Goal: Task Accomplishment & Management: Use online tool/utility

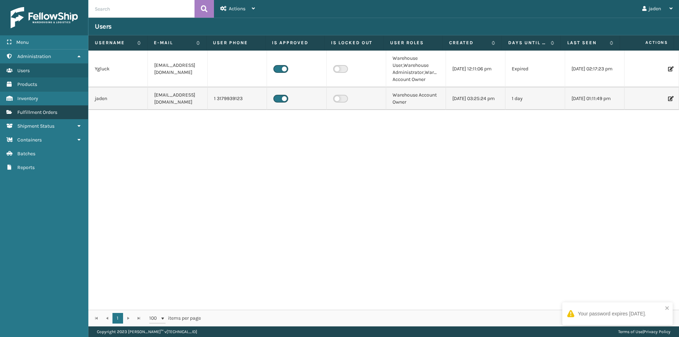
click at [33, 110] on span "Fulfillment Orders" at bounding box center [37, 112] width 40 height 6
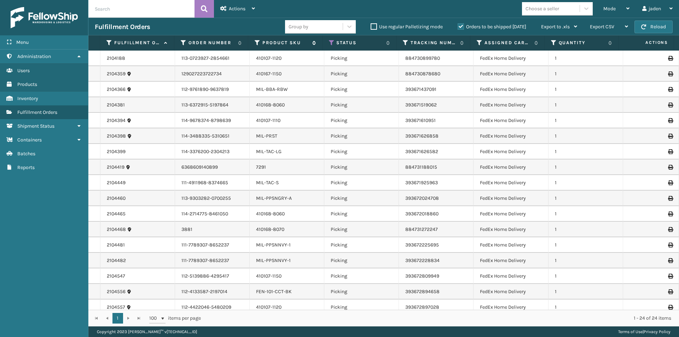
click at [278, 42] on label "Product SKU" at bounding box center [285, 43] width 46 height 6
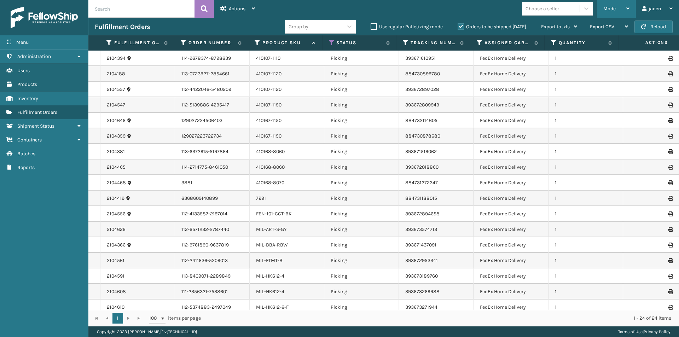
click at [618, 8] on div "Mode" at bounding box center [616, 9] width 26 height 18
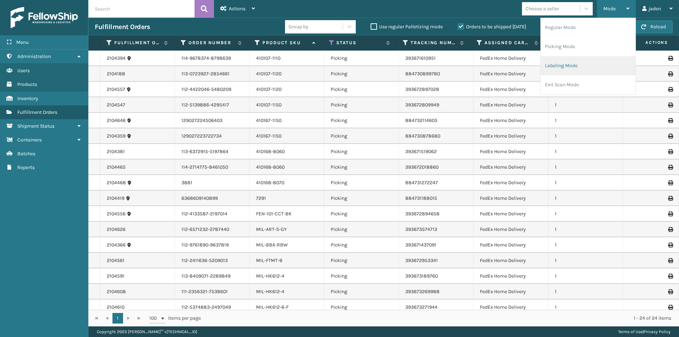
click at [574, 57] on li "Labeling Mode" at bounding box center [587, 65] width 95 height 19
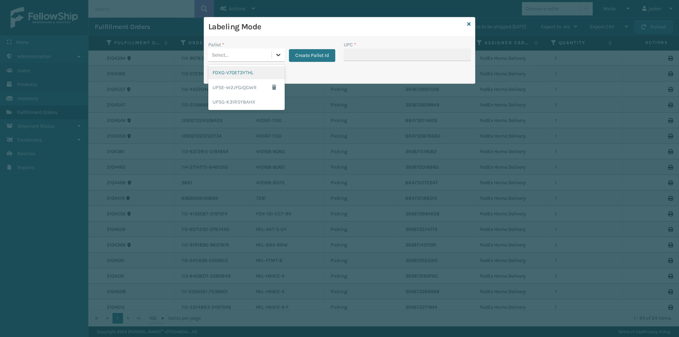
drag, startPoint x: 277, startPoint y: 58, endPoint x: 237, endPoint y: 72, distance: 43.1
click at [276, 58] on icon at bounding box center [278, 54] width 7 height 7
click at [237, 72] on div "FDXG-V70ET3YTHL" at bounding box center [246, 72] width 76 height 13
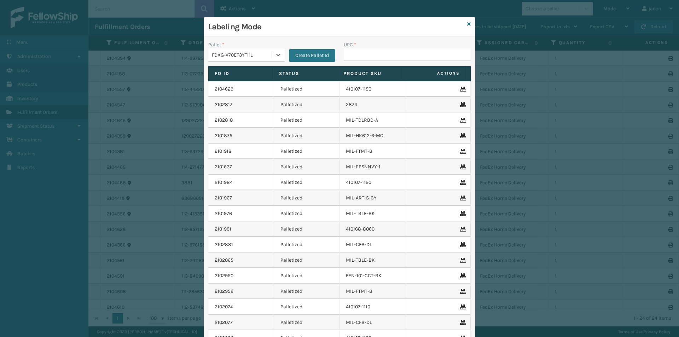
click at [410, 43] on div "UPC *" at bounding box center [406, 44] width 127 height 7
click at [389, 60] on input "UPC *" at bounding box center [406, 54] width 127 height 13
type input "410107-1110"
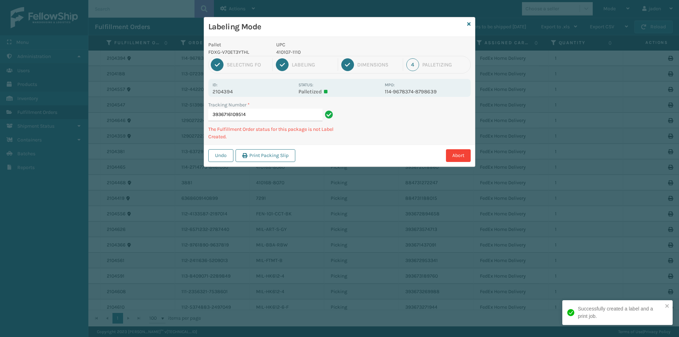
type input "39367161095144"
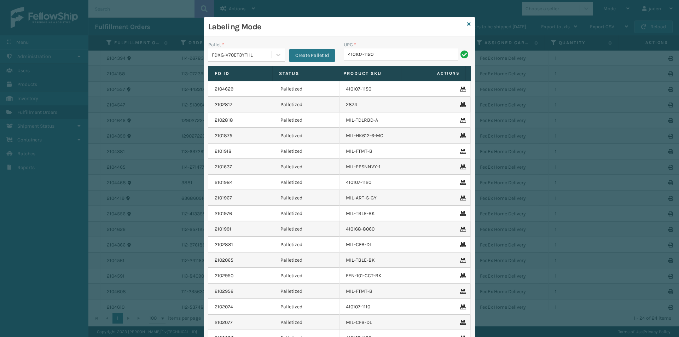
type input "410107-1120"
type input "410107-112"
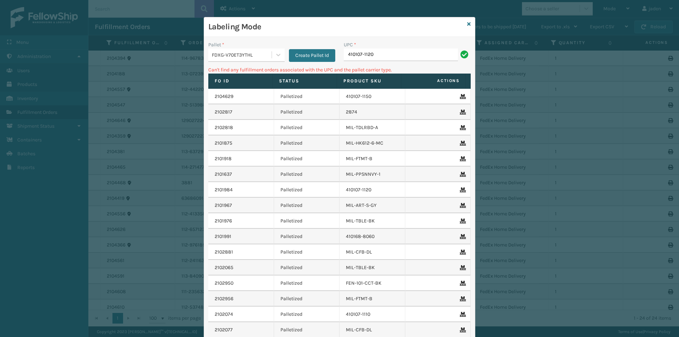
type input "410107-1120"
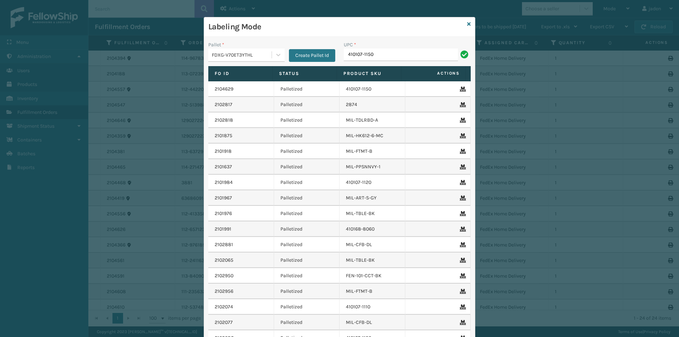
type input "410107-1150"
type input "410167-150"
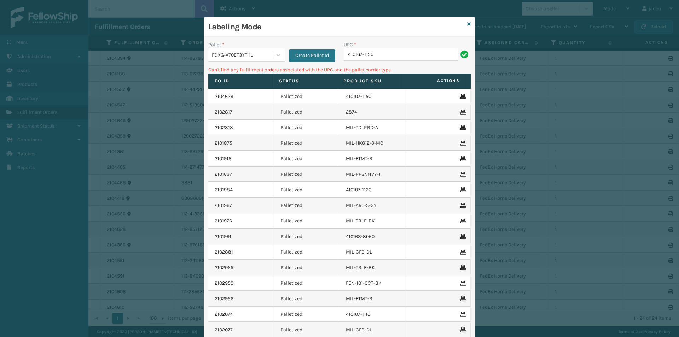
type input "410167-1150"
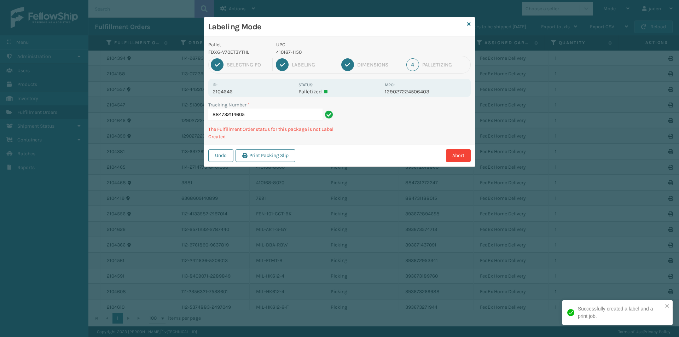
type input "8847321146054"
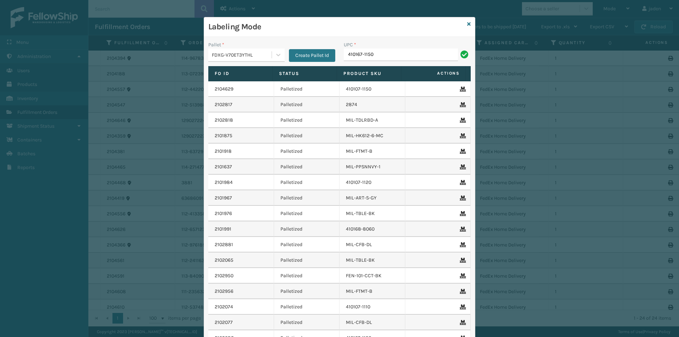
type input "410167-1150"
type input "410168-8060"
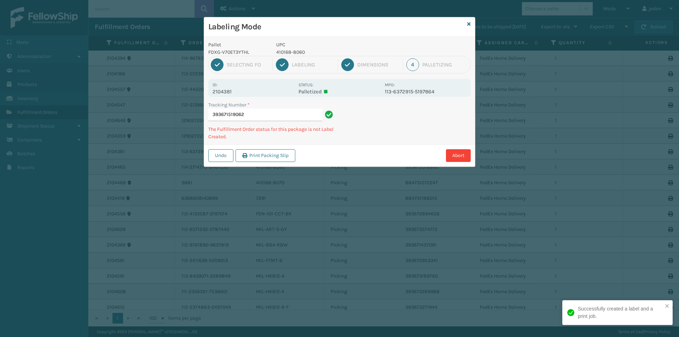
type input "3936715190624"
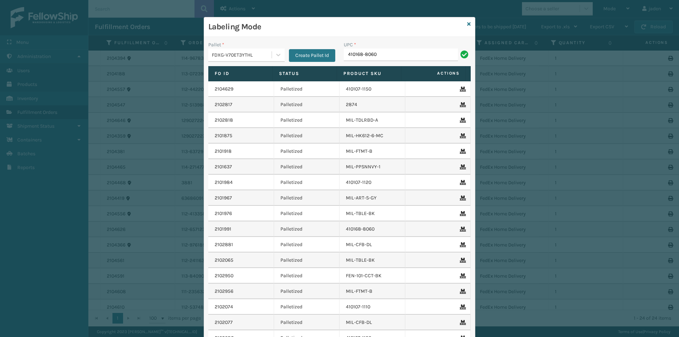
type input "410168-8060"
type input "410168-8070"
type input "10080313072915"
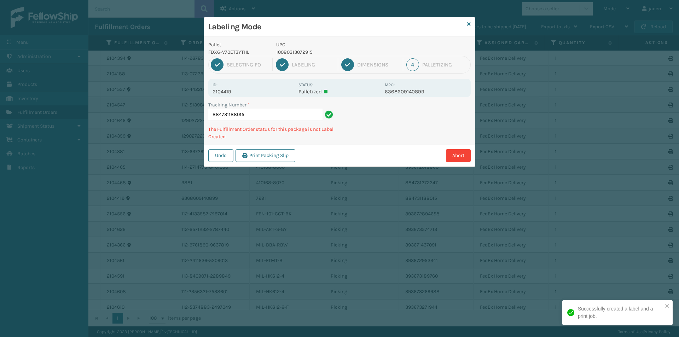
type input "884731188015."
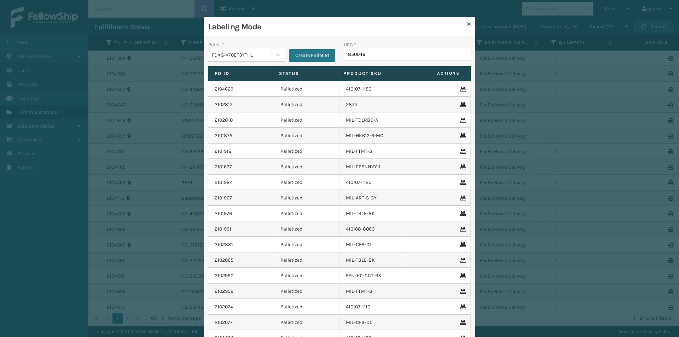
type input "8500460"
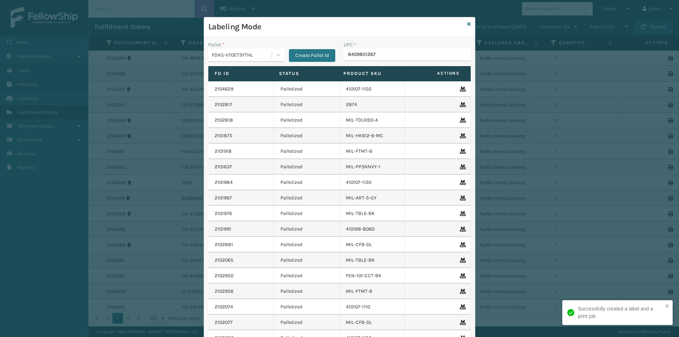
type input "84098512679"
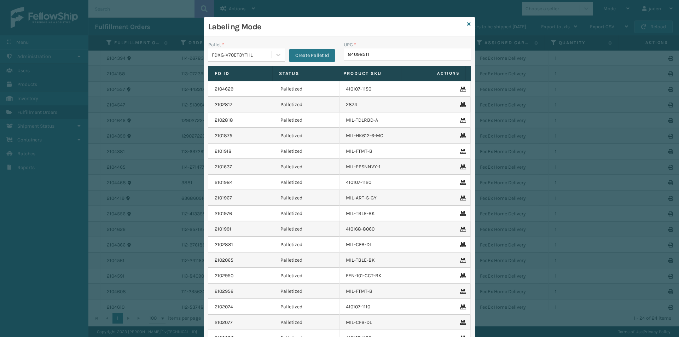
type input "840985118"
type input "8048794"
click at [360, 54] on input "UPC *" at bounding box center [406, 54] width 127 height 13
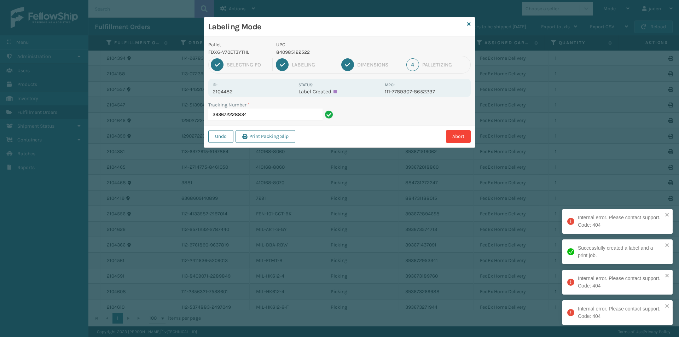
type input "393672228834"
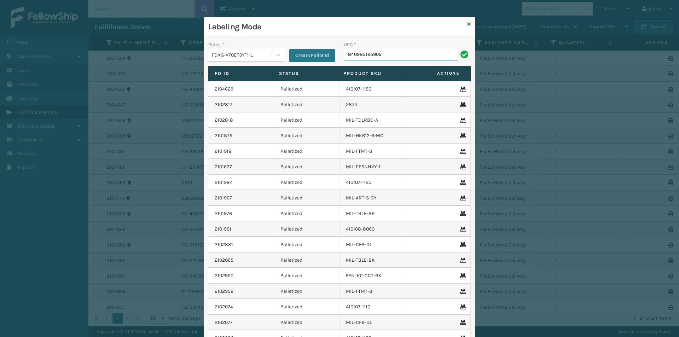
type input "840985125905"
type input "8409851"
type input "840985116583"
click at [467, 26] on icon at bounding box center [469, 24] width 4 height 5
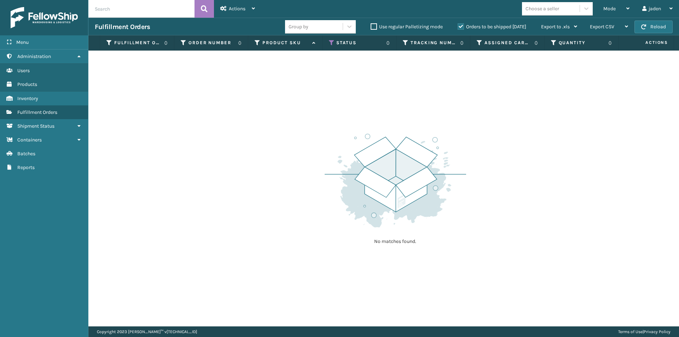
drag, startPoint x: 348, startPoint y: 142, endPoint x: 342, endPoint y: 142, distance: 6.4
drag, startPoint x: 342, startPoint y: 142, endPoint x: 224, endPoint y: 142, distance: 117.7
click at [224, 142] on div "No matches found." at bounding box center [383, 189] width 590 height 276
click at [613, 6] on span "Mode" at bounding box center [609, 9] width 12 height 6
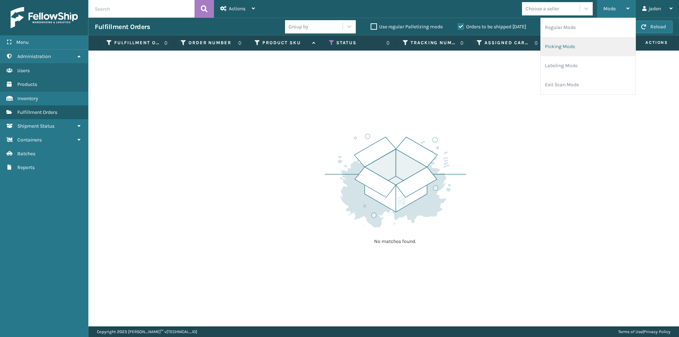
click at [583, 48] on li "Picking Mode" at bounding box center [587, 46] width 95 height 19
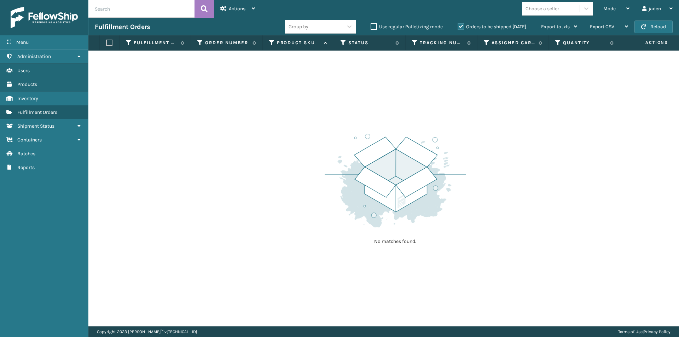
drag, startPoint x: 562, startPoint y: 116, endPoint x: 551, endPoint y: 113, distance: 11.2
drag, startPoint x: 551, startPoint y: 113, endPoint x: 444, endPoint y: 51, distance: 124.2
click at [406, 99] on div "No matches found." at bounding box center [383, 189] width 590 height 276
click at [460, 28] on label "Orders to be shipped [DATE]" at bounding box center [491, 27] width 69 height 6
click at [458, 27] on input "Orders to be shipped [DATE]" at bounding box center [457, 25] width 0 height 5
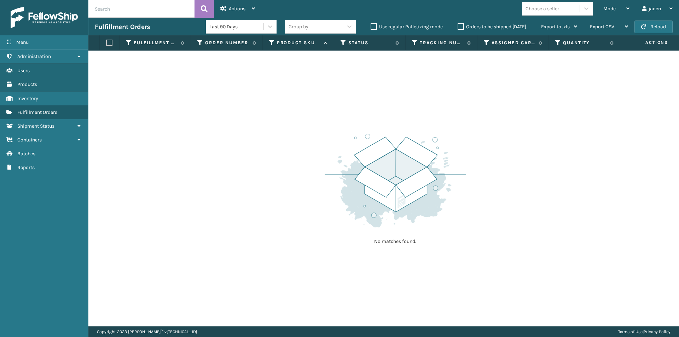
drag, startPoint x: 550, startPoint y: 96, endPoint x: 398, endPoint y: 89, distance: 152.4
click at [398, 89] on div "No matches found." at bounding box center [383, 189] width 590 height 276
click at [652, 22] on button "Reload" at bounding box center [653, 26] width 38 height 13
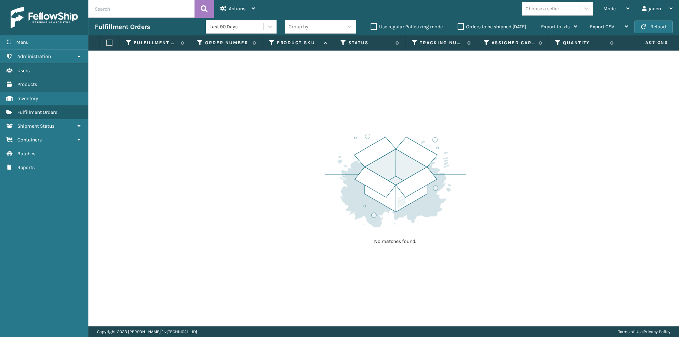
click at [652, 22] on button "Reload" at bounding box center [653, 26] width 38 height 13
click at [651, 27] on button "Reload" at bounding box center [653, 26] width 38 height 13
click at [652, 27] on button "Reload" at bounding box center [653, 26] width 38 height 13
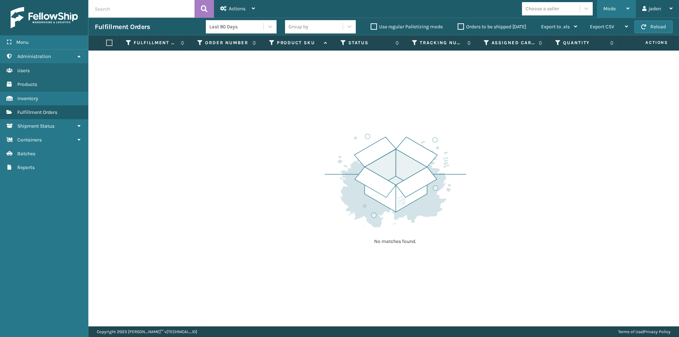
click at [607, 6] on span "Mode" at bounding box center [609, 9] width 12 height 6
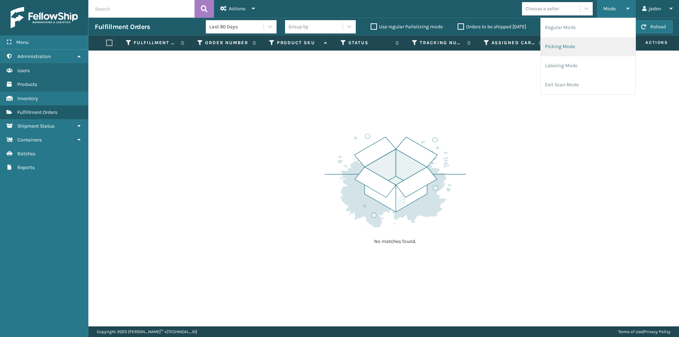
click at [586, 45] on li "Picking Mode" at bounding box center [587, 46] width 95 height 19
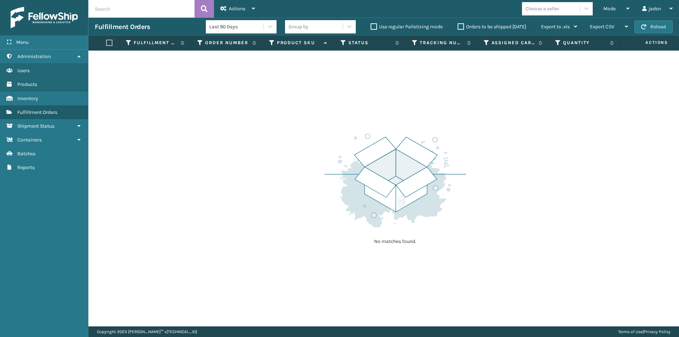
click at [656, 35] on div "Fulfillment Orders Last 90 Days Group by Use regular Palletizing mode Orders to…" at bounding box center [383, 27] width 590 height 18
click at [656, 28] on button "Reload" at bounding box center [653, 26] width 38 height 13
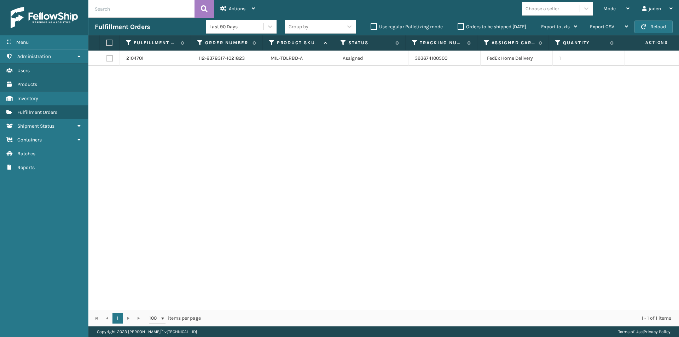
drag, startPoint x: 415, startPoint y: 124, endPoint x: 225, endPoint y: 123, distance: 190.5
click at [225, 123] on div "2104701 112-6378317-1021823 MIL-TDLRBD-A Assigned 393674100500 FedEx Home Deliv…" at bounding box center [383, 180] width 590 height 259
click at [620, 12] on div "Mode" at bounding box center [616, 9] width 26 height 18
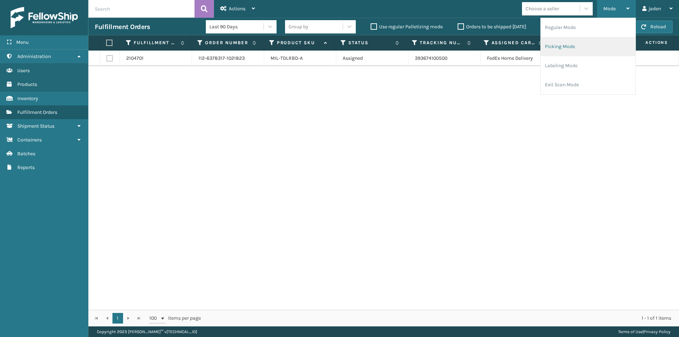
click at [588, 46] on li "Picking Mode" at bounding box center [587, 46] width 95 height 19
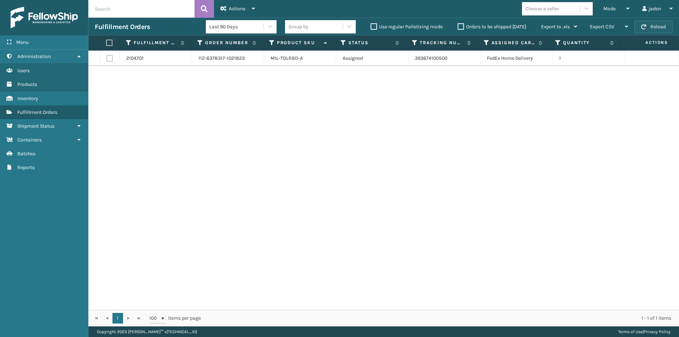
click at [655, 23] on button "Reload" at bounding box center [653, 26] width 38 height 13
drag, startPoint x: 434, startPoint y: 147, endPoint x: 270, endPoint y: 169, distance: 166.1
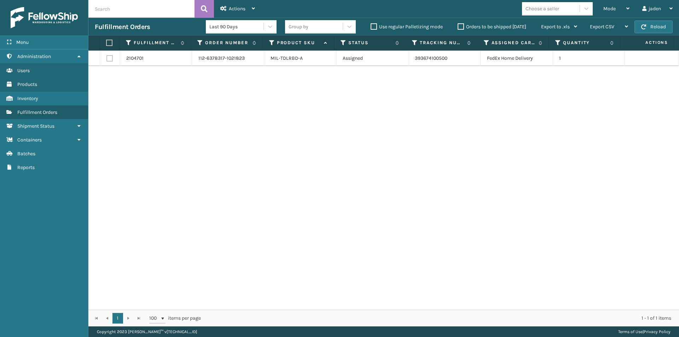
click at [270, 169] on div "2104701 112-6378317-1021823 MIL-TDLRBD-A Assigned 393674100500 FedEx Home Deliv…" at bounding box center [383, 180] width 590 height 259
click at [660, 29] on button "Reload" at bounding box center [653, 26] width 38 height 13
drag, startPoint x: 442, startPoint y: 148, endPoint x: 424, endPoint y: 143, distance: 18.6
drag, startPoint x: 424, startPoint y: 143, endPoint x: 245, endPoint y: 119, distance: 180.8
click at [245, 119] on div "2104701 112-6378317-1021823 MIL-TDLRBD-A Assigned 393674100500 FedEx Home Deliv…" at bounding box center [383, 180] width 590 height 259
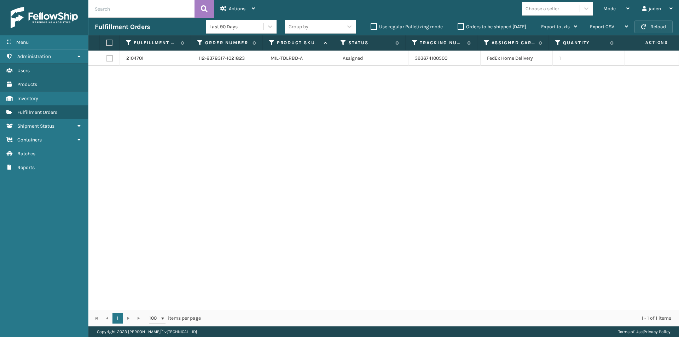
click at [650, 25] on button "Reload" at bounding box center [653, 26] width 38 height 13
click at [665, 26] on button "Reload" at bounding box center [653, 26] width 38 height 13
drag, startPoint x: 505, startPoint y: 133, endPoint x: 493, endPoint y: 142, distance: 15.9
drag, startPoint x: 493, startPoint y: 142, endPoint x: 287, endPoint y: 189, distance: 210.5
click at [287, 189] on div "2104701 112-6378317-1021823 MIL-TDLRBD-A Assigned 393674100500 FedEx Home Deliv…" at bounding box center [383, 180] width 590 height 259
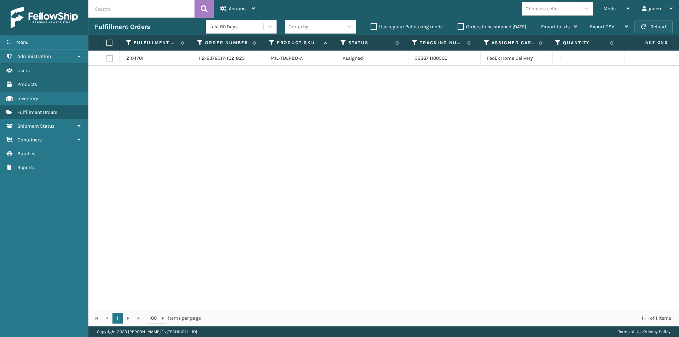
click at [667, 27] on button "Reload" at bounding box center [653, 26] width 38 height 13
click at [617, 10] on div "Mode" at bounding box center [616, 9] width 26 height 18
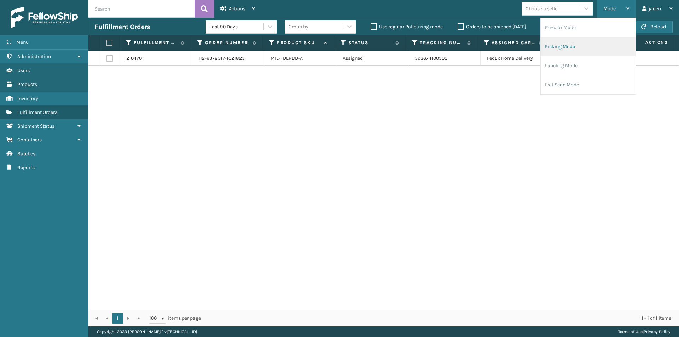
click at [583, 52] on li "Picking Mode" at bounding box center [587, 46] width 95 height 19
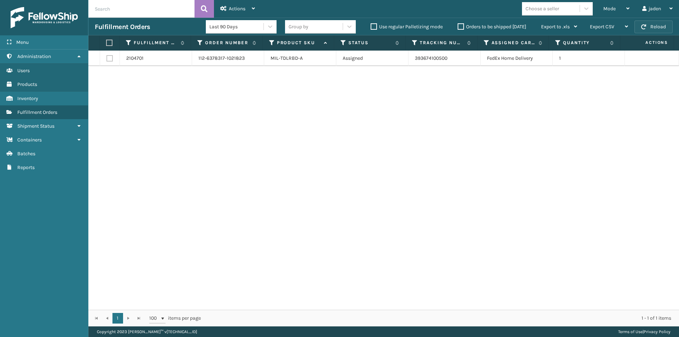
click at [652, 27] on button "Reload" at bounding box center [653, 26] width 38 height 13
click at [615, 8] on div "Mode" at bounding box center [616, 9] width 26 height 18
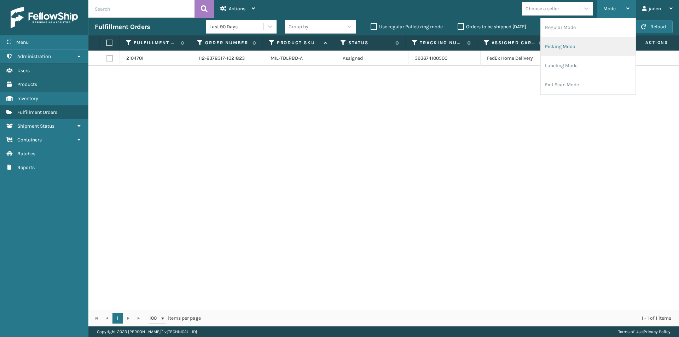
click at [589, 50] on li "Picking Mode" at bounding box center [587, 46] width 95 height 19
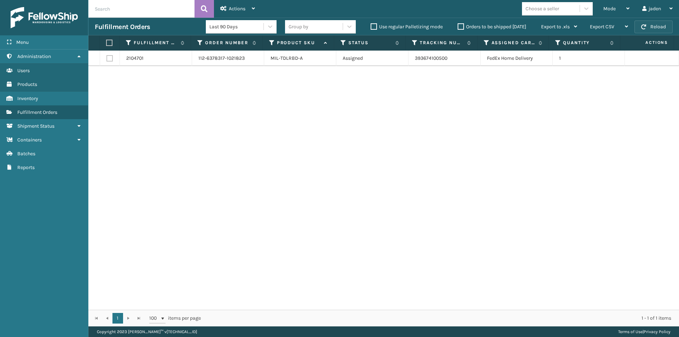
click at [654, 27] on button "Reload" at bounding box center [653, 26] width 38 height 13
click at [618, 8] on div "Mode" at bounding box center [616, 9] width 26 height 18
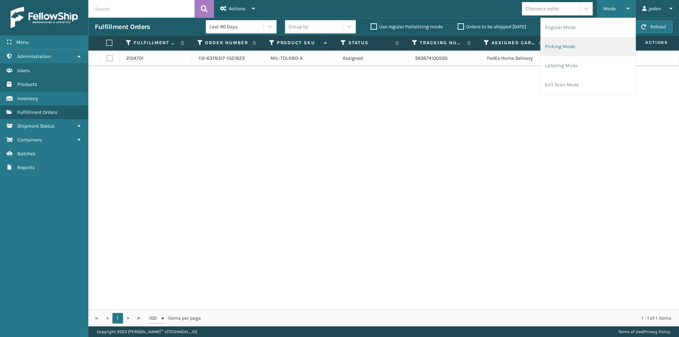
click at [597, 41] on li "Picking Mode" at bounding box center [587, 46] width 95 height 19
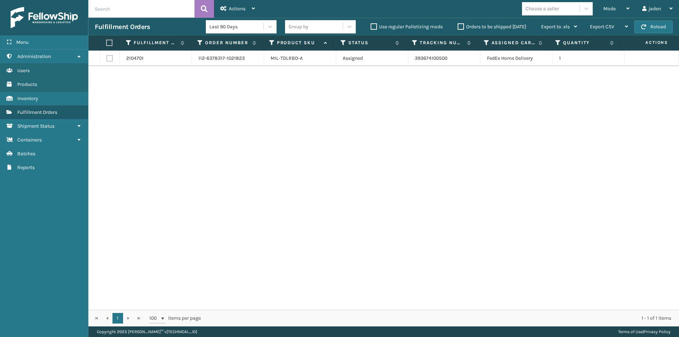
click at [644, 34] on div "Fulfillment Orders Last 90 Days Group by Use regular Palletizing mode Orders to…" at bounding box center [383, 27] width 590 height 18
click at [645, 29] on button "Reload" at bounding box center [653, 26] width 38 height 13
drag, startPoint x: 537, startPoint y: 119, endPoint x: 529, endPoint y: 119, distance: 7.8
drag, startPoint x: 529, startPoint y: 119, endPoint x: 323, endPoint y: 122, distance: 206.8
click at [323, 122] on div "2104701 112-6378317-1021823 MIL-TDLRBD-A Assigned 393674100500 FedEx Home Deliv…" at bounding box center [383, 180] width 590 height 259
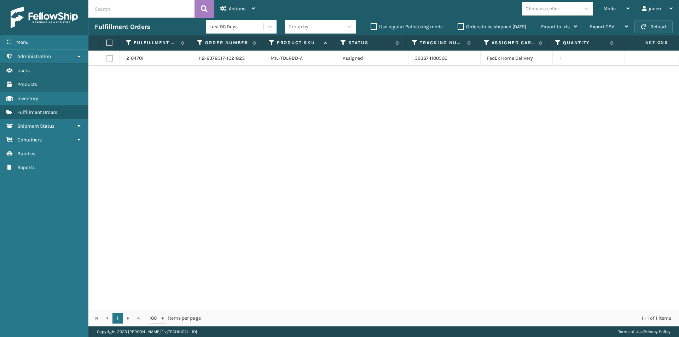
click at [652, 25] on button "Reload" at bounding box center [653, 26] width 38 height 13
click at [618, 9] on div "Mode" at bounding box center [616, 9] width 26 height 18
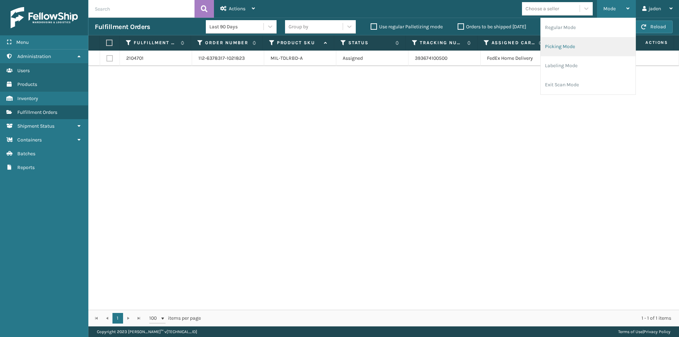
click at [591, 56] on li "Picking Mode" at bounding box center [587, 46] width 95 height 19
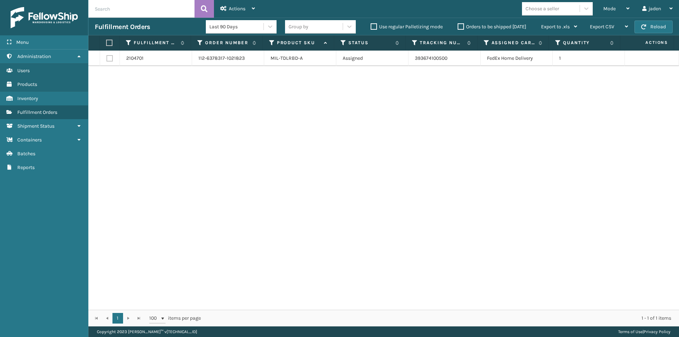
drag, startPoint x: 453, startPoint y: 66, endPoint x: 444, endPoint y: 62, distance: 9.7
drag, startPoint x: 444, startPoint y: 62, endPoint x: 280, endPoint y: 121, distance: 173.8
click at [280, 121] on div "2104701 112-6378317-1021823 MIL-TDLRBD-A Assigned 393674100500 FedEx Home Deliv…" at bounding box center [383, 180] width 590 height 259
drag, startPoint x: 422, startPoint y: 111, endPoint x: 282, endPoint y: 118, distance: 140.5
click at [282, 118] on div "2104701 112-6378317-1021823 MIL-TDLRBD-A Assigned 393674100500 FedEx Home Deliv…" at bounding box center [383, 180] width 590 height 259
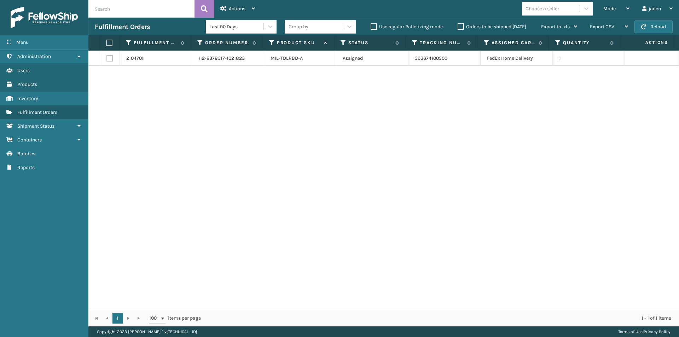
drag, startPoint x: 440, startPoint y: 118, endPoint x: 259, endPoint y: 115, distance: 181.7
click at [255, 116] on div "2104701 112-6378317-1021823 MIL-TDLRBD-A Assigned 393674100500 FedEx Home Deliv…" at bounding box center [383, 180] width 590 height 259
drag, startPoint x: 459, startPoint y: 113, endPoint x: 452, endPoint y: 115, distance: 6.9
drag, startPoint x: 452, startPoint y: 115, endPoint x: 398, endPoint y: 113, distance: 54.8
click at [288, 113] on div "2104701 112-6378317-1021823 MIL-TDLRBD-A Assigned 393674100500 FedEx Home Deliv…" at bounding box center [383, 180] width 590 height 259
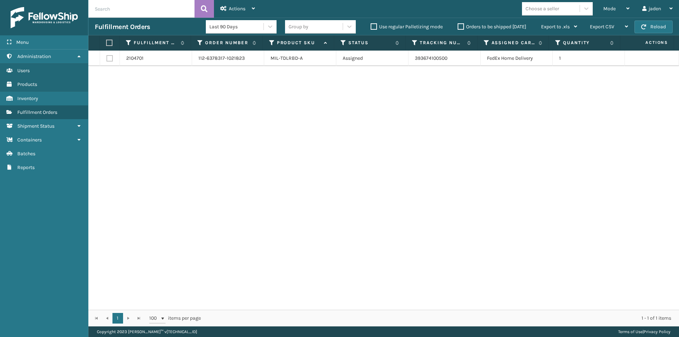
drag, startPoint x: 427, startPoint y: 114, endPoint x: 440, endPoint y: 120, distance: 14.6
click at [277, 120] on div "2104701 112-6378317-1021823 MIL-TDLRBD-A Assigned 393674100500 FedEx Home Deliv…" at bounding box center [383, 180] width 590 height 259
drag, startPoint x: 465, startPoint y: 120, endPoint x: 392, endPoint y: 121, distance: 73.2
click at [311, 121] on div "2104701 112-6378317-1021823 MIL-TDLRBD-A Assigned 393674100500 FedEx Home Deliv…" at bounding box center [383, 180] width 590 height 259
drag, startPoint x: 456, startPoint y: 121, endPoint x: 284, endPoint y: 118, distance: 171.4
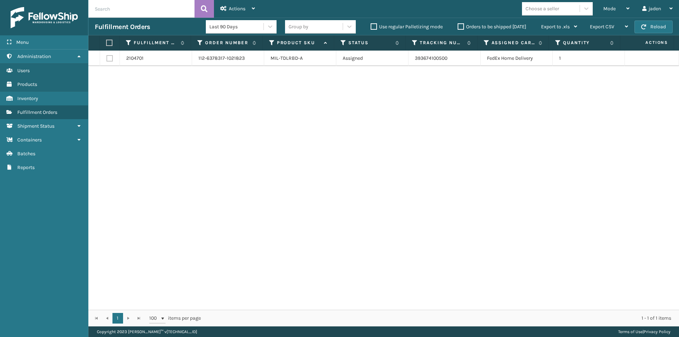
drag, startPoint x: 284, startPoint y: 118, endPoint x: 469, endPoint y: 115, distance: 184.5
click at [319, 117] on div "2104701 112-6378317-1021823 MIL-TDLRBD-A Assigned 393674100500 FedEx Home Deliv…" at bounding box center [383, 180] width 590 height 259
drag, startPoint x: 469, startPoint y: 115, endPoint x: 313, endPoint y: 117, distance: 155.2
drag, startPoint x: 313, startPoint y: 117, endPoint x: 360, endPoint y: 120, distance: 47.1
click at [360, 120] on div "2104701 112-6378317-1021823 MIL-TDLRBD-A Assigned 393674100500 FedEx Home Deliv…" at bounding box center [383, 180] width 590 height 259
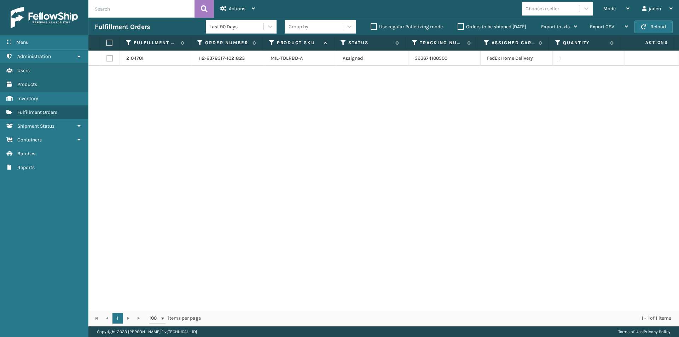
drag, startPoint x: 501, startPoint y: 120, endPoint x: 484, endPoint y: 121, distance: 17.3
drag, startPoint x: 484, startPoint y: 121, endPoint x: 285, endPoint y: 101, distance: 199.9
click at [321, 123] on div "2104701 112-6378317-1021823 MIL-TDLRBD-A Assigned 393674100500 FedEx Home Deliv…" at bounding box center [383, 180] width 590 height 259
click at [110, 42] on label at bounding box center [108, 43] width 5 height 6
click at [106, 42] on input "checkbox" at bounding box center [106, 43] width 0 height 5
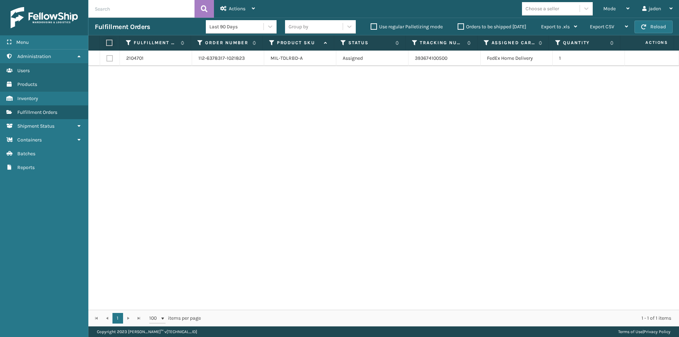
checkbox input "true"
click at [245, 13] on div "Actions" at bounding box center [237, 9] width 35 height 18
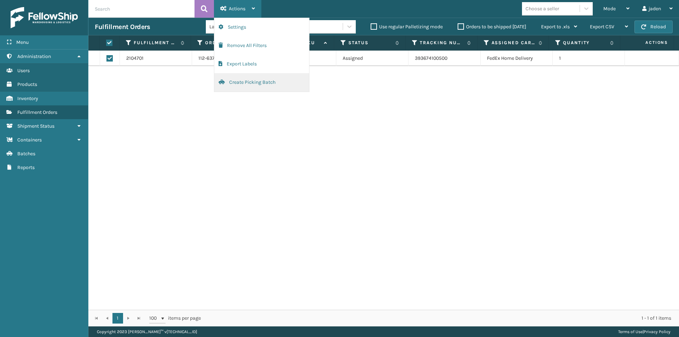
click at [237, 85] on button "Create Picking Batch" at bounding box center [261, 82] width 95 height 18
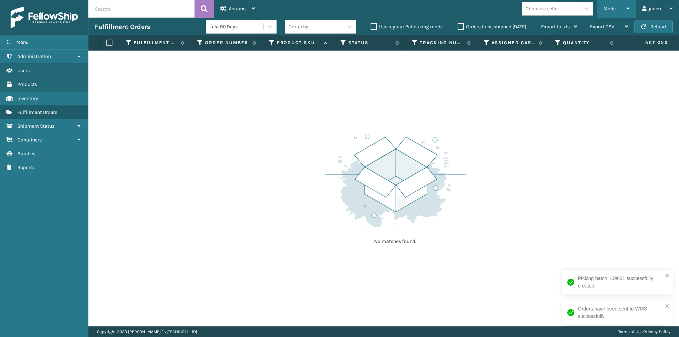
click at [614, 1] on div "Mode" at bounding box center [616, 9] width 26 height 18
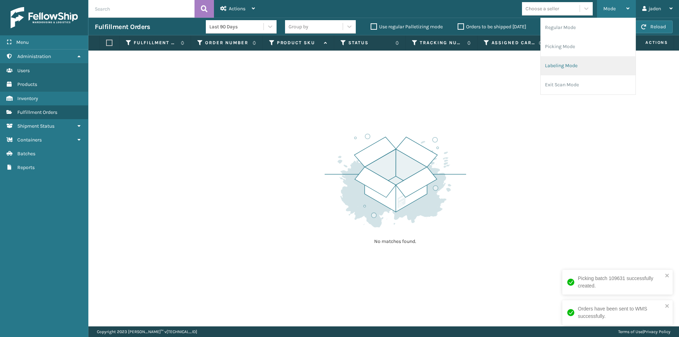
click at [585, 70] on li "Labeling Mode" at bounding box center [587, 65] width 95 height 19
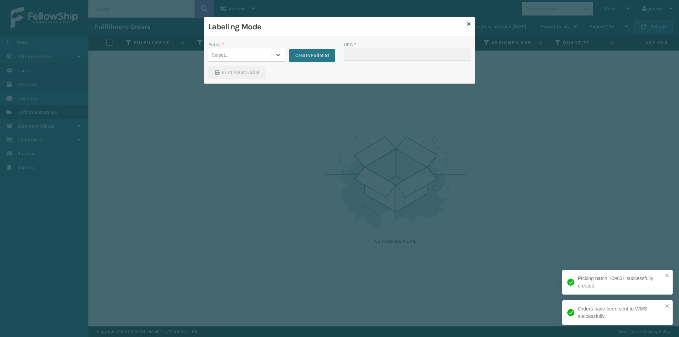
drag, startPoint x: 272, startPoint y: 57, endPoint x: 263, endPoint y: 61, distance: 10.4
click at [272, 56] on div at bounding box center [278, 54] width 13 height 13
click at [238, 73] on div "FDXG-V70ET3YTHL" at bounding box center [246, 72] width 76 height 13
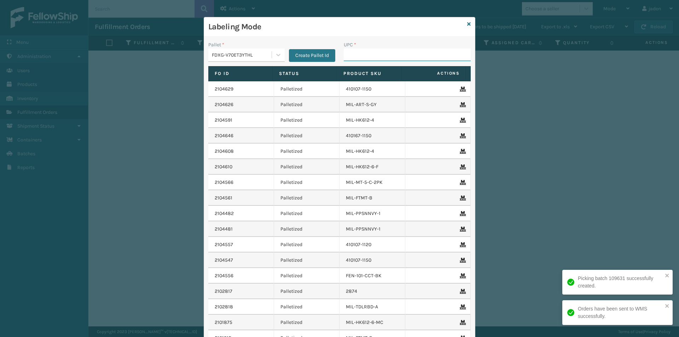
click at [386, 52] on input "UPC *" at bounding box center [406, 54] width 127 height 13
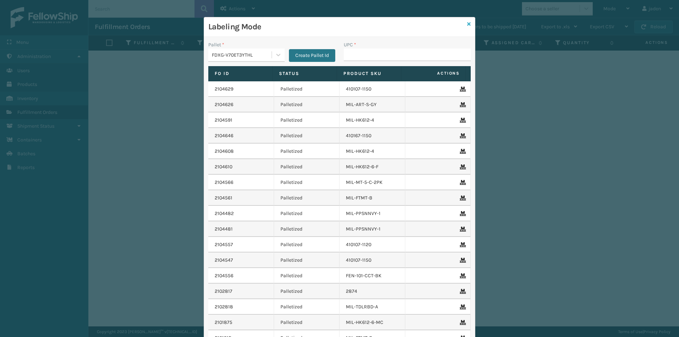
click at [468, 25] on icon at bounding box center [469, 24] width 4 height 5
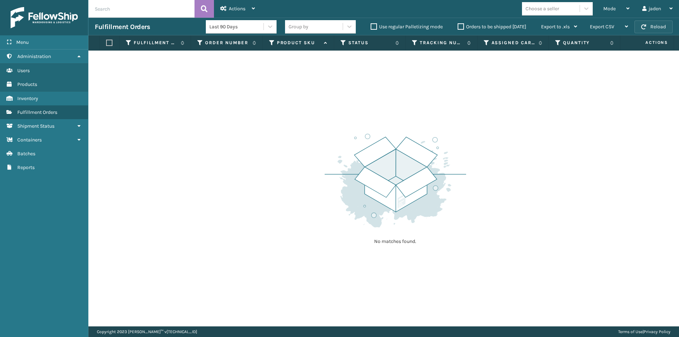
click at [649, 27] on button "Reload" at bounding box center [653, 26] width 38 height 13
click at [622, 10] on div "Mode" at bounding box center [616, 9] width 26 height 18
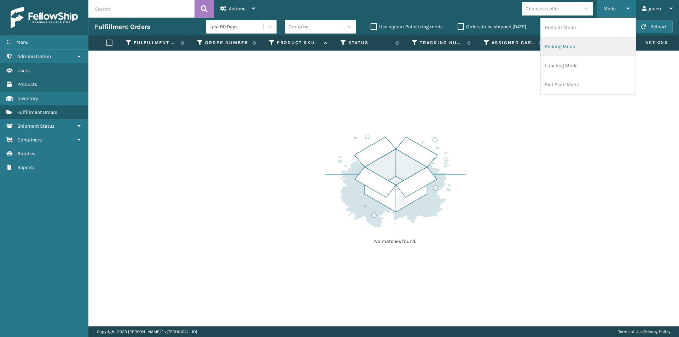
click at [581, 51] on li "Picking Mode" at bounding box center [587, 46] width 95 height 19
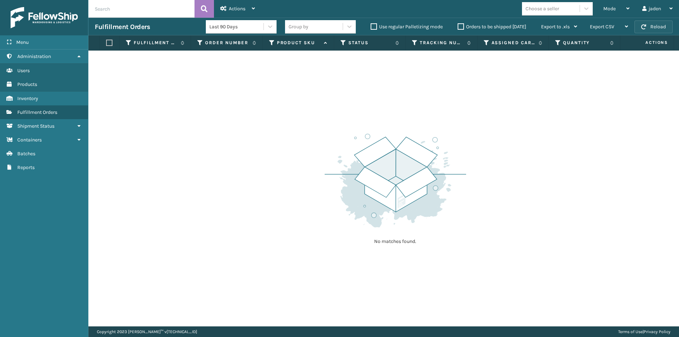
click at [653, 27] on button "Reload" at bounding box center [653, 26] width 38 height 13
click at [615, 8] on div "Mode" at bounding box center [616, 9] width 26 height 18
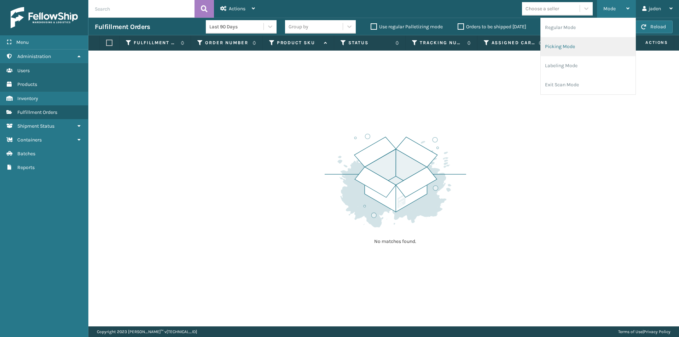
click at [589, 50] on li "Picking Mode" at bounding box center [587, 46] width 95 height 19
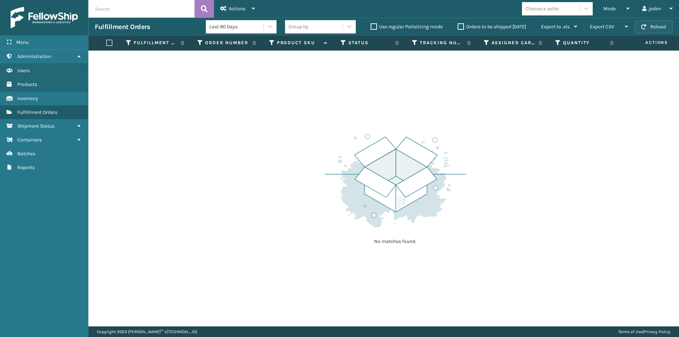
click at [643, 23] on button "Reload" at bounding box center [653, 26] width 38 height 13
drag, startPoint x: 481, startPoint y: 116, endPoint x: 474, endPoint y: 114, distance: 6.9
drag, startPoint x: 474, startPoint y: 114, endPoint x: 377, endPoint y: 111, distance: 97.6
click at [327, 110] on div "No matches found." at bounding box center [383, 189] width 590 height 276
drag, startPoint x: 416, startPoint y: 111, endPoint x: 410, endPoint y: 110, distance: 6.0
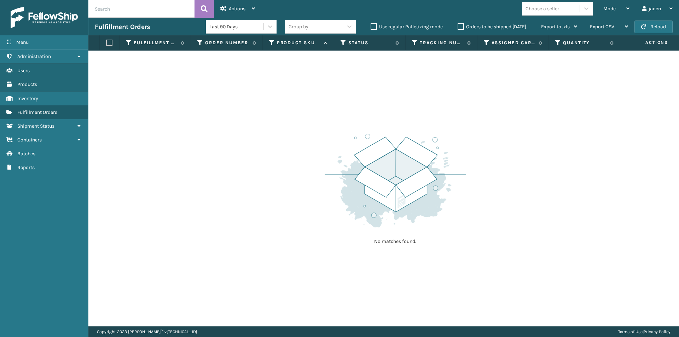
drag, startPoint x: 410, startPoint y: 110, endPoint x: 381, endPoint y: 104, distance: 29.0
click at [311, 104] on div "No matches found." at bounding box center [383, 189] width 590 height 276
drag, startPoint x: 401, startPoint y: 105, endPoint x: 401, endPoint y: 108, distance: 3.6
click at [312, 108] on div "No matches found." at bounding box center [383, 189] width 590 height 276
drag, startPoint x: 471, startPoint y: 108, endPoint x: 401, endPoint y: 102, distance: 70.3
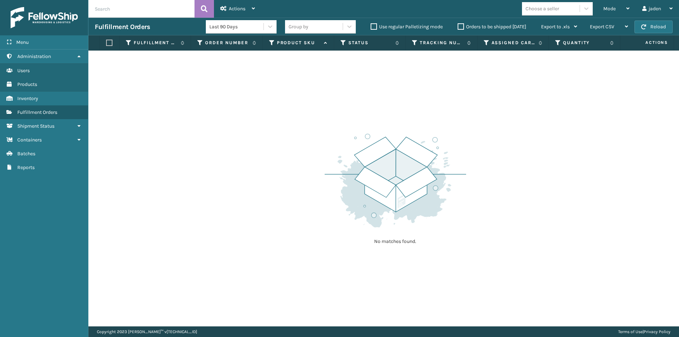
click at [316, 113] on div "No matches found." at bounding box center [383, 189] width 590 height 276
drag, startPoint x: 462, startPoint y: 102, endPoint x: 452, endPoint y: 102, distance: 10.2
drag, startPoint x: 452, startPoint y: 102, endPoint x: 422, endPoint y: 104, distance: 29.8
click at [284, 98] on div "No matches found." at bounding box center [383, 189] width 590 height 276
drag, startPoint x: 447, startPoint y: 111, endPoint x: 484, endPoint y: 110, distance: 37.1
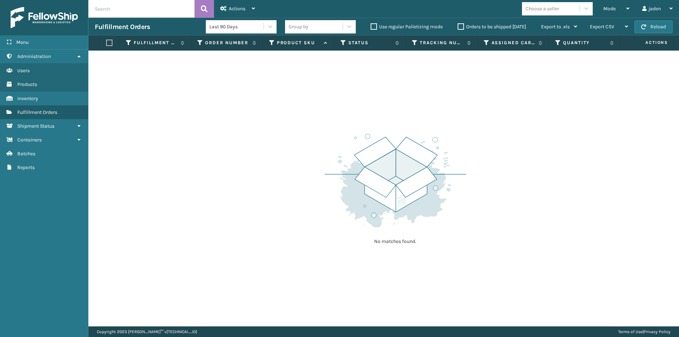
click at [309, 107] on div "No matches found." at bounding box center [383, 189] width 590 height 276
drag, startPoint x: 499, startPoint y: 110, endPoint x: 481, endPoint y: 111, distance: 18.4
click at [354, 107] on div "No matches found." at bounding box center [383, 189] width 590 height 276
drag, startPoint x: 521, startPoint y: 116, endPoint x: 375, endPoint y: 117, distance: 146.0
click at [339, 117] on div "No matches found." at bounding box center [383, 189] width 590 height 276
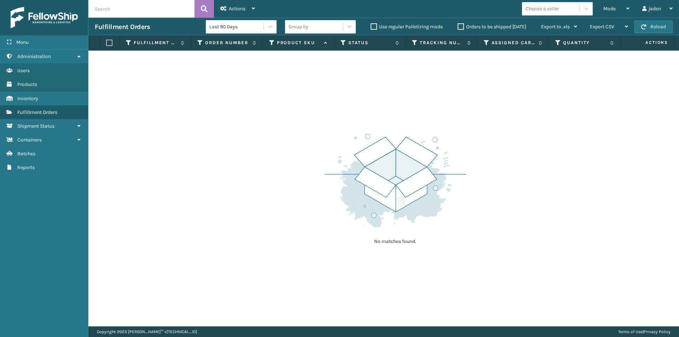
drag, startPoint x: 509, startPoint y: 129, endPoint x: 476, endPoint y: 129, distance: 33.6
click at [388, 129] on div "No matches found." at bounding box center [394, 188] width 141 height 130
drag, startPoint x: 464, startPoint y: 127, endPoint x: 450, endPoint y: 125, distance: 14.2
drag, startPoint x: 450, startPoint y: 125, endPoint x: 481, endPoint y: 121, distance: 31.7
click at [317, 120] on div "No matches found." at bounding box center [383, 189] width 590 height 276
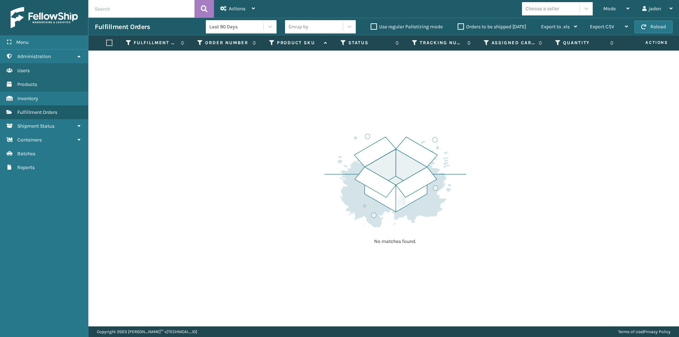
drag, startPoint x: 472, startPoint y: 123, endPoint x: 456, endPoint y: 130, distance: 17.7
click at [275, 130] on div "No matches found." at bounding box center [383, 189] width 590 height 276
drag, startPoint x: 466, startPoint y: 130, endPoint x: 428, endPoint y: 129, distance: 38.2
drag, startPoint x: 428, startPoint y: 129, endPoint x: 493, endPoint y: 131, distance: 65.0
click at [315, 131] on div "No matches found." at bounding box center [383, 189] width 590 height 276
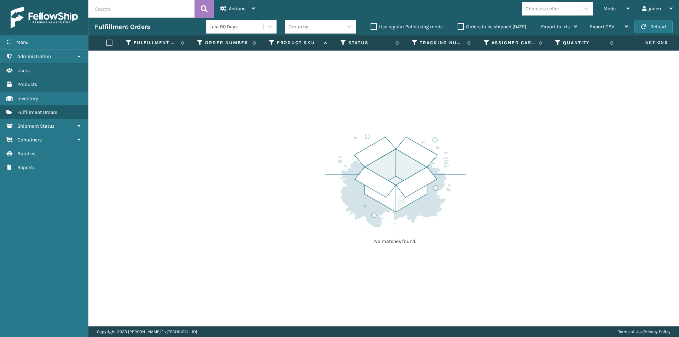
drag, startPoint x: 460, startPoint y: 129, endPoint x: 425, endPoint y: 129, distance: 34.3
click at [330, 129] on div "No matches found." at bounding box center [383, 189] width 590 height 276
drag, startPoint x: 505, startPoint y: 131, endPoint x: 489, endPoint y: 131, distance: 15.2
drag, startPoint x: 489, startPoint y: 131, endPoint x: 353, endPoint y: 134, distance: 136.1
click at [353, 134] on div "No matches found." at bounding box center [383, 189] width 590 height 276
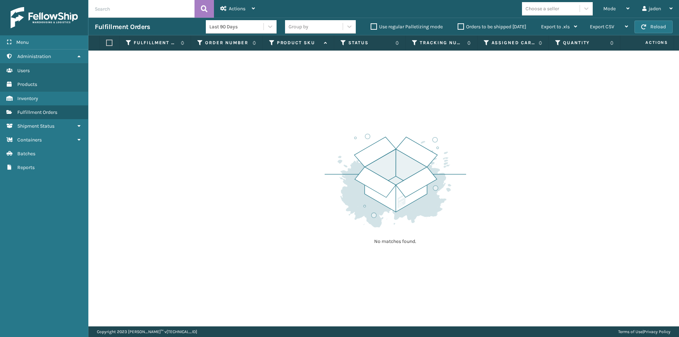
drag, startPoint x: 483, startPoint y: 137, endPoint x: 435, endPoint y: 142, distance: 48.7
click at [301, 136] on div "No matches found." at bounding box center [383, 189] width 590 height 276
drag, startPoint x: 482, startPoint y: 143, endPoint x: 443, endPoint y: 143, distance: 39.2
drag, startPoint x: 443, startPoint y: 143, endPoint x: 437, endPoint y: 143, distance: 6.4
click at [326, 143] on div "No matches found." at bounding box center [383, 189] width 590 height 276
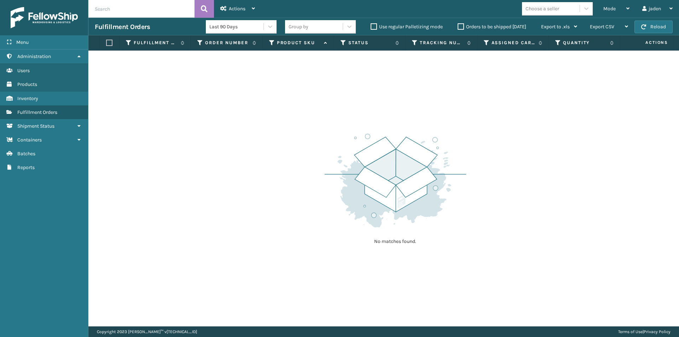
drag, startPoint x: 465, startPoint y: 143, endPoint x: 513, endPoint y: 143, distance: 48.1
click at [366, 143] on div "No matches found." at bounding box center [383, 189] width 590 height 276
drag, startPoint x: 482, startPoint y: 143, endPoint x: 498, endPoint y: 142, distance: 15.2
click at [370, 142] on div "No matches found." at bounding box center [383, 189] width 590 height 276
drag, startPoint x: 478, startPoint y: 141, endPoint x: 328, endPoint y: 112, distance: 152.5
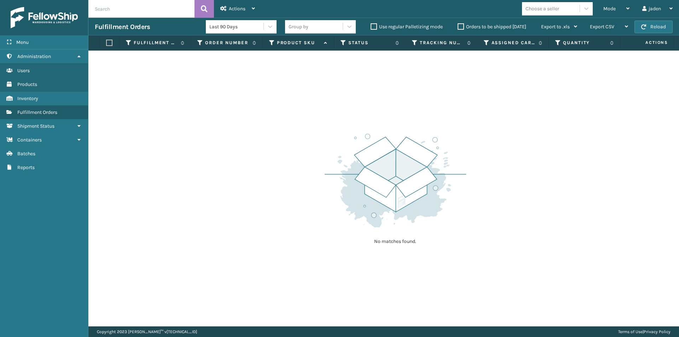
click at [295, 140] on div "No matches found." at bounding box center [383, 189] width 590 height 276
click at [655, 29] on button "Reload" at bounding box center [653, 26] width 38 height 13
click at [615, 8] on div "Mode" at bounding box center [616, 9] width 26 height 18
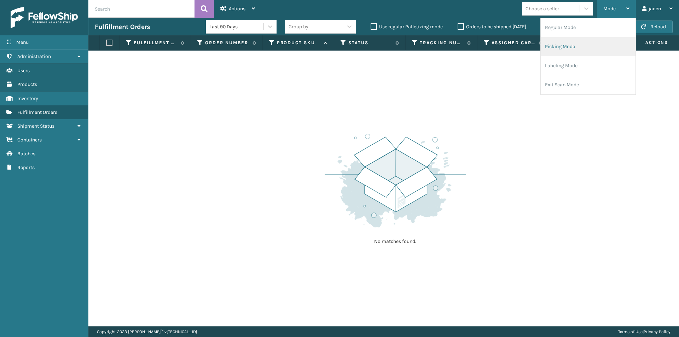
click at [584, 49] on li "Picking Mode" at bounding box center [587, 46] width 95 height 19
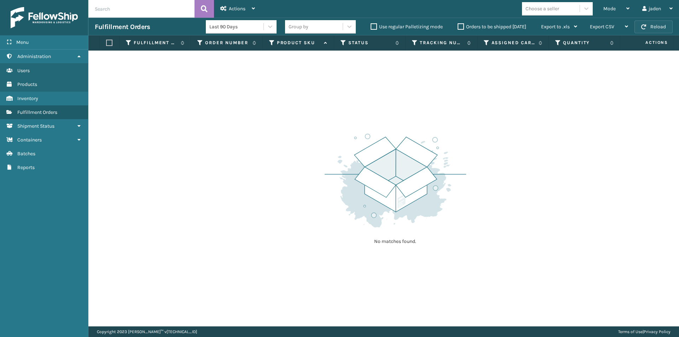
click at [647, 25] on button "Reload" at bounding box center [653, 26] width 38 height 13
click at [616, 10] on div "Mode" at bounding box center [616, 9] width 26 height 18
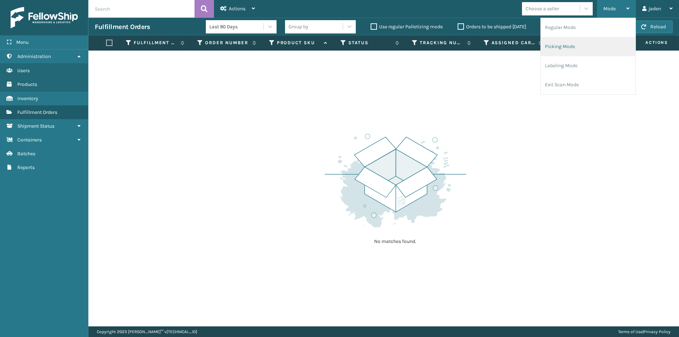
click at [583, 49] on li "Picking Mode" at bounding box center [587, 46] width 95 height 19
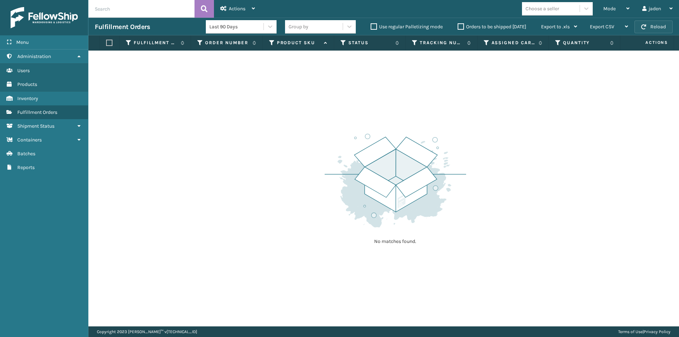
click at [663, 24] on button "Reload" at bounding box center [653, 26] width 38 height 13
click at [617, 10] on div "Mode" at bounding box center [616, 9] width 26 height 18
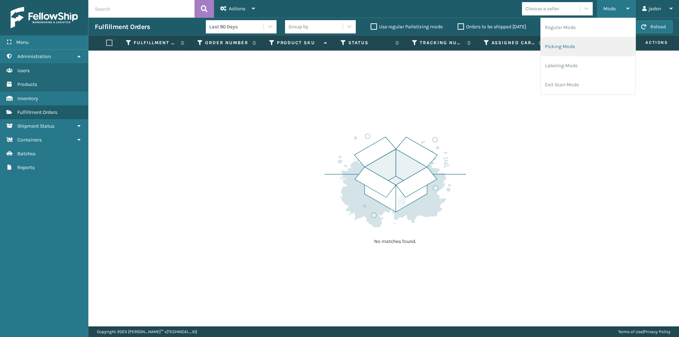
click at [582, 47] on li "Picking Mode" at bounding box center [587, 46] width 95 height 19
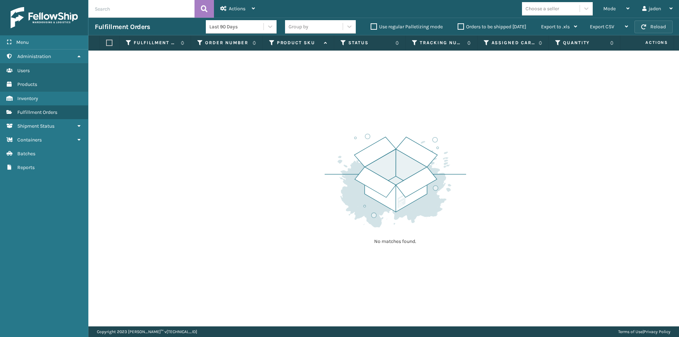
click at [659, 30] on button "Reload" at bounding box center [653, 26] width 38 height 13
click at [616, 9] on div "Mode" at bounding box center [616, 9] width 26 height 18
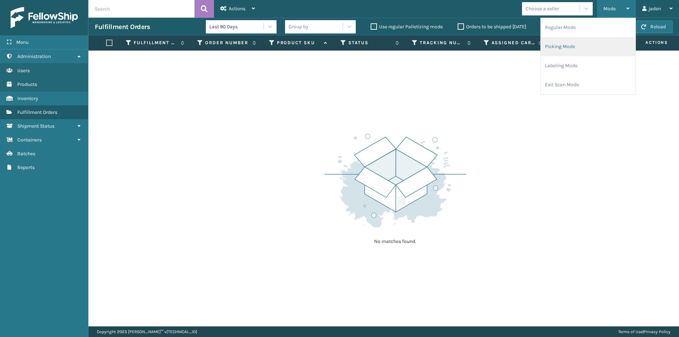
click at [589, 51] on li "Picking Mode" at bounding box center [587, 46] width 95 height 19
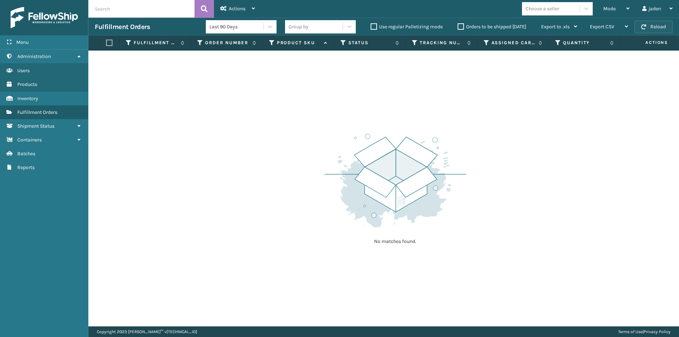
click at [655, 27] on button "Reload" at bounding box center [653, 26] width 38 height 13
click at [615, 10] on div "Mode" at bounding box center [616, 9] width 26 height 18
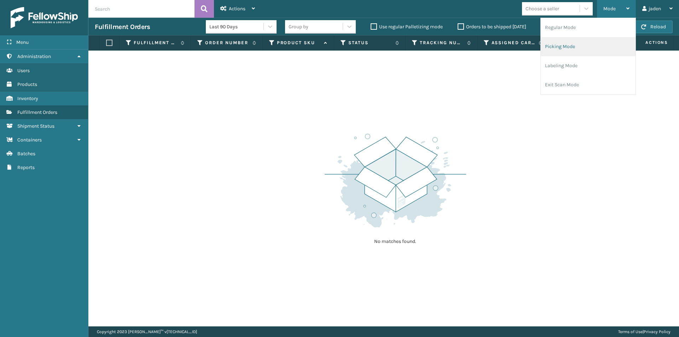
click at [599, 52] on li "Picking Mode" at bounding box center [587, 46] width 95 height 19
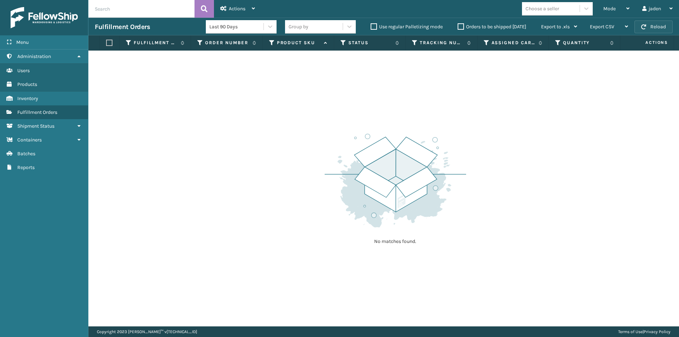
click at [652, 26] on button "Reload" at bounding box center [653, 26] width 38 height 13
click at [616, 10] on div "Mode" at bounding box center [616, 9] width 26 height 18
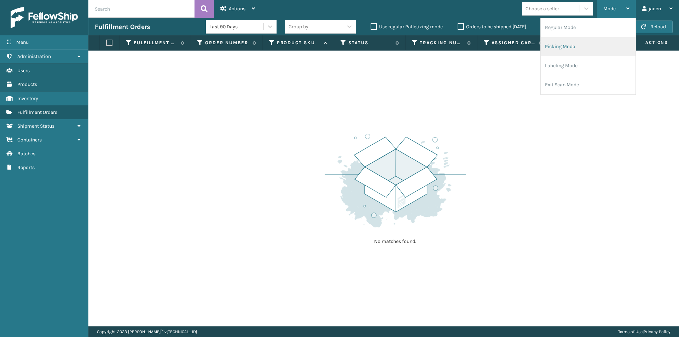
click at [568, 49] on li "Picking Mode" at bounding box center [587, 46] width 95 height 19
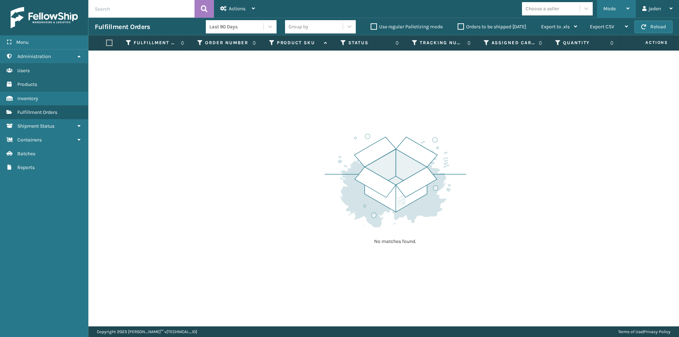
click at [617, 11] on div "Mode" at bounding box center [616, 9] width 26 height 18
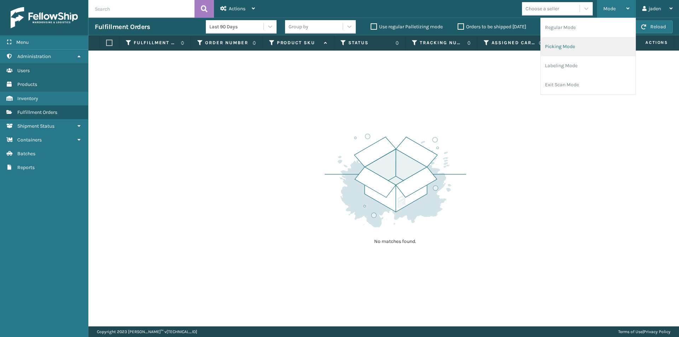
click at [591, 45] on li "Picking Mode" at bounding box center [587, 46] width 95 height 19
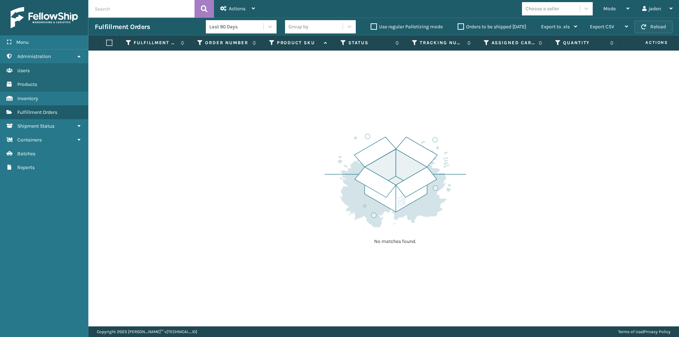
click at [659, 28] on button "Reload" at bounding box center [653, 26] width 38 height 13
click at [615, 11] on span "Mode" at bounding box center [609, 9] width 12 height 6
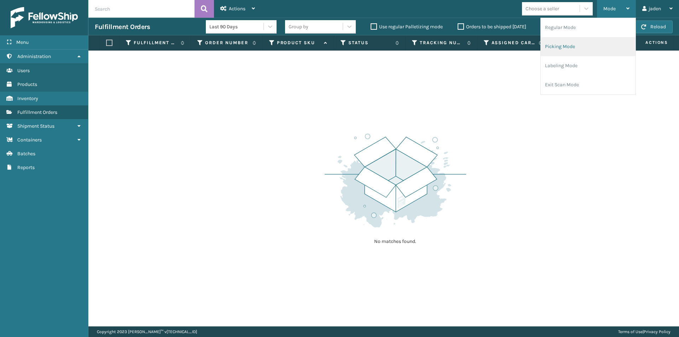
click at [585, 47] on li "Picking Mode" at bounding box center [587, 46] width 95 height 19
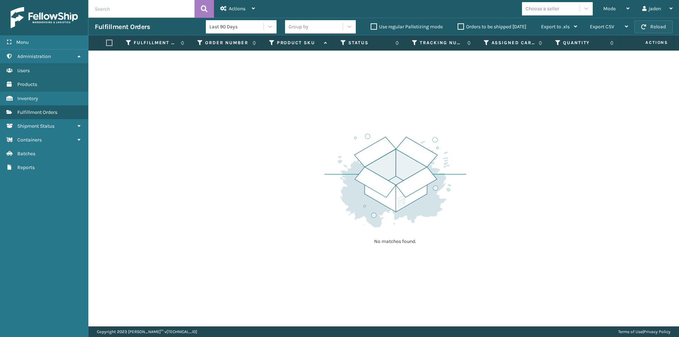
click at [651, 28] on button "Reload" at bounding box center [653, 26] width 38 height 13
click at [619, 6] on div "Mode" at bounding box center [616, 9] width 26 height 18
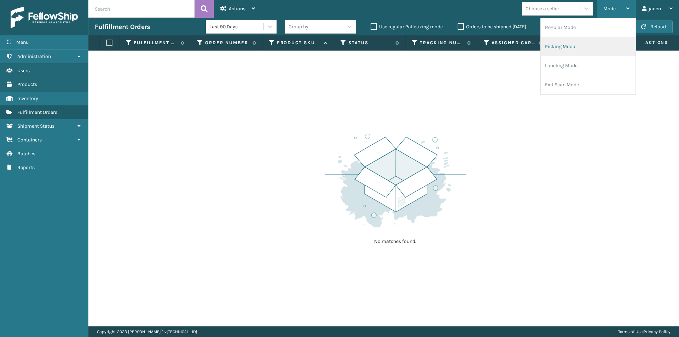
click at [580, 47] on li "Picking Mode" at bounding box center [587, 46] width 95 height 19
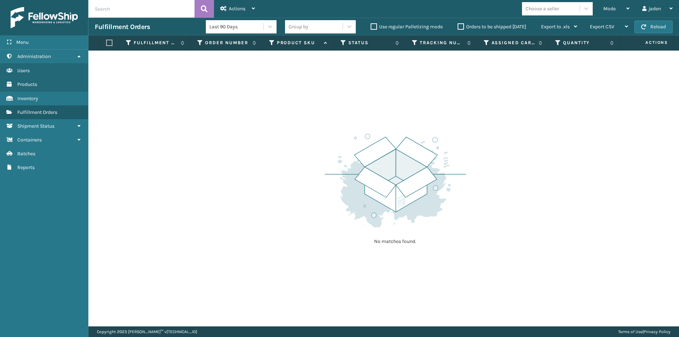
drag, startPoint x: 354, startPoint y: 152, endPoint x: 324, endPoint y: 151, distance: 30.4
click at [324, 151] on img at bounding box center [394, 180] width 141 height 98
drag, startPoint x: 465, startPoint y: 133, endPoint x: 434, endPoint y: 133, distance: 31.1
click at [312, 133] on div "No matches found." at bounding box center [383, 189] width 590 height 276
drag, startPoint x: 513, startPoint y: 132, endPoint x: 490, endPoint y: 130, distance: 23.7
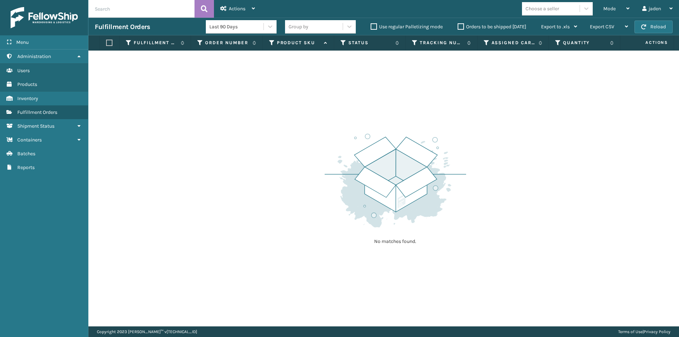
drag, startPoint x: 490, startPoint y: 130, endPoint x: 505, endPoint y: 130, distance: 15.5
click at [384, 130] on div "No matches found." at bounding box center [394, 188] width 141 height 130
drag, startPoint x: 499, startPoint y: 130, endPoint x: 456, endPoint y: 127, distance: 42.9
click at [446, 127] on div "No matches found." at bounding box center [383, 189] width 590 height 276
drag, startPoint x: 468, startPoint y: 127, endPoint x: 424, endPoint y: 113, distance: 45.9
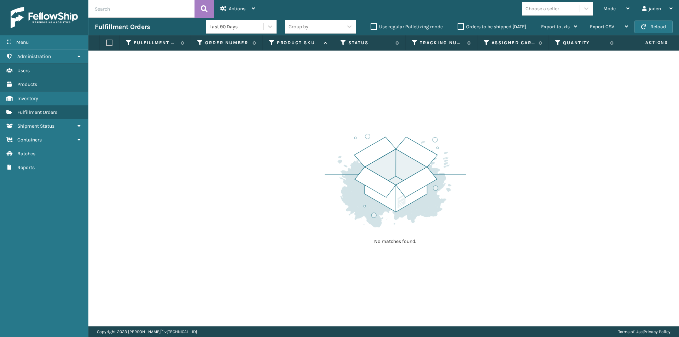
drag, startPoint x: 424, startPoint y: 113, endPoint x: 488, endPoint y: 114, distance: 63.6
click at [349, 114] on div "No matches found." at bounding box center [383, 189] width 590 height 276
drag, startPoint x: 488, startPoint y: 114, endPoint x: 474, endPoint y: 114, distance: 13.4
drag, startPoint x: 474, startPoint y: 114, endPoint x: 379, endPoint y: 122, distance: 95.4
click at [362, 121] on div "No matches found." at bounding box center [383, 189] width 590 height 276
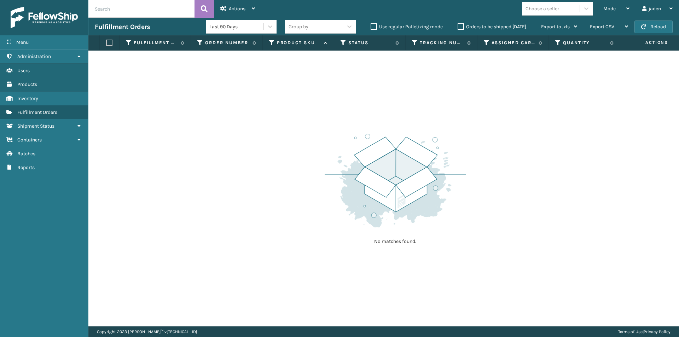
drag, startPoint x: 468, startPoint y: 123, endPoint x: 442, endPoint y: 123, distance: 25.4
drag, startPoint x: 442, startPoint y: 123, endPoint x: 522, endPoint y: 130, distance: 80.1
click at [402, 130] on div "No matches found." at bounding box center [383, 189] width 590 height 276
drag, startPoint x: 522, startPoint y: 130, endPoint x: 482, endPoint y: 130, distance: 40.6
drag, startPoint x: 482, startPoint y: 130, endPoint x: 522, endPoint y: 127, distance: 40.4
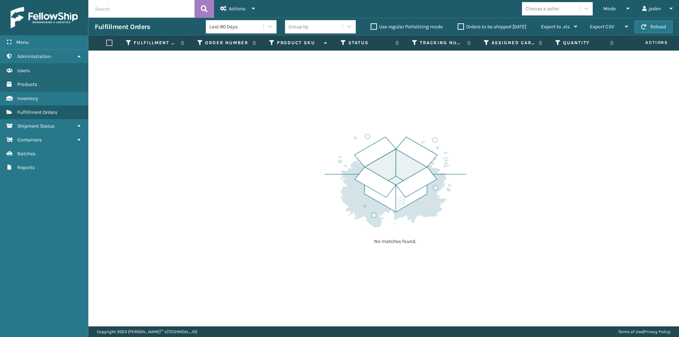
click at [388, 128] on div "No matches found." at bounding box center [383, 189] width 590 height 276
drag, startPoint x: 480, startPoint y: 121, endPoint x: 493, endPoint y: 116, distance: 14.1
click at [332, 111] on div "No matches found." at bounding box center [383, 189] width 590 height 276
drag, startPoint x: 474, startPoint y: 115, endPoint x: 485, endPoint y: 127, distance: 17.0
click at [319, 104] on div "No matches found." at bounding box center [383, 189] width 590 height 276
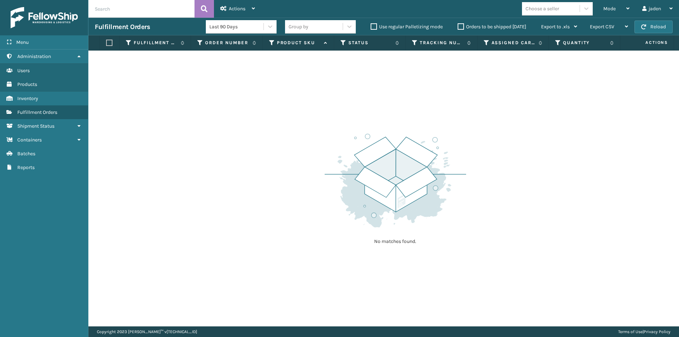
drag, startPoint x: 466, startPoint y: 127, endPoint x: 431, endPoint y: 122, distance: 35.0
drag, startPoint x: 431, startPoint y: 122, endPoint x: 397, endPoint y: 116, distance: 34.5
click at [301, 116] on div "No matches found." at bounding box center [383, 189] width 590 height 276
drag, startPoint x: 518, startPoint y: 112, endPoint x: 366, endPoint y: 112, distance: 152.0
click at [297, 112] on div "No matches found." at bounding box center [383, 189] width 590 height 276
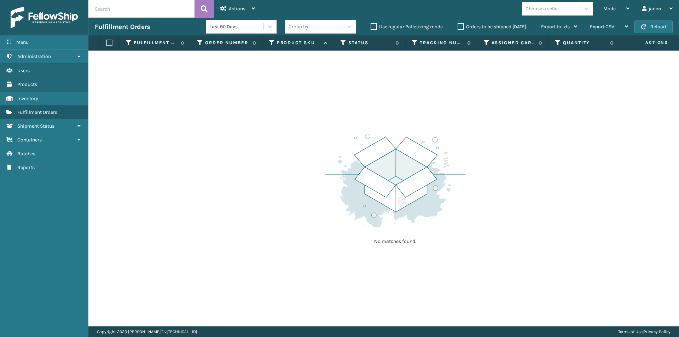
drag, startPoint x: 431, startPoint y: 112, endPoint x: 395, endPoint y: 101, distance: 37.6
drag, startPoint x: 395, startPoint y: 101, endPoint x: 448, endPoint y: 113, distance: 53.5
click at [326, 99] on div "No matches found." at bounding box center [383, 189] width 590 height 276
drag, startPoint x: 476, startPoint y: 119, endPoint x: 427, endPoint y: 108, distance: 50.4
drag, startPoint x: 427, startPoint y: 108, endPoint x: 534, endPoint y: 91, distance: 109.2
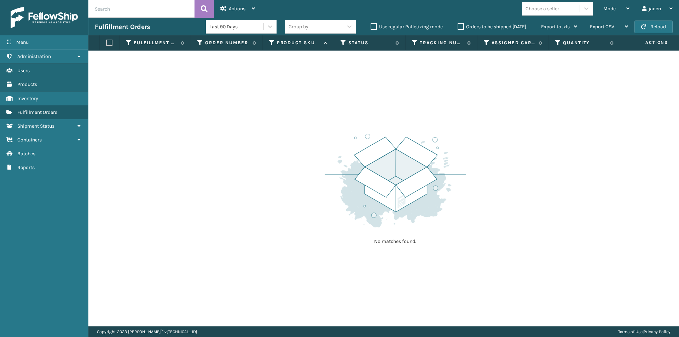
click at [358, 86] on div "No matches found." at bounding box center [383, 189] width 590 height 276
drag, startPoint x: 483, startPoint y: 96, endPoint x: 465, endPoint y: 97, distance: 18.0
click at [349, 98] on div "No matches found." at bounding box center [383, 189] width 590 height 276
drag, startPoint x: 522, startPoint y: 97, endPoint x: 455, endPoint y: 90, distance: 67.8
drag, startPoint x: 455, startPoint y: 90, endPoint x: 542, endPoint y: 84, distance: 87.8
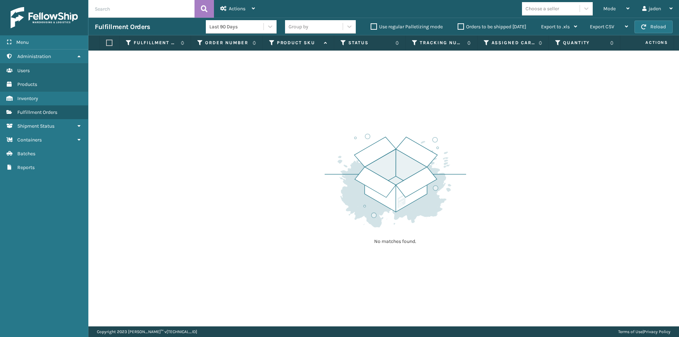
click at [328, 84] on div "No matches found." at bounding box center [383, 189] width 590 height 276
drag, startPoint x: 577, startPoint y: 89, endPoint x: 527, endPoint y: 89, distance: 50.2
drag, startPoint x: 527, startPoint y: 89, endPoint x: 493, endPoint y: 84, distance: 34.0
click at [341, 78] on div "No matches found." at bounding box center [383, 189] width 590 height 276
drag, startPoint x: 480, startPoint y: 83, endPoint x: 310, endPoint y: 75, distance: 169.5
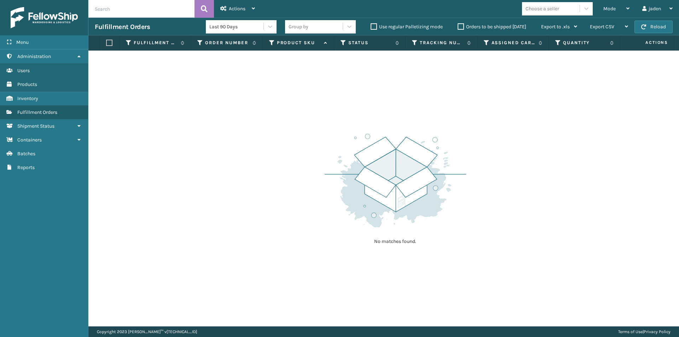
click at [310, 75] on div "No matches found." at bounding box center [383, 189] width 590 height 276
click at [645, 27] on span "button" at bounding box center [643, 26] width 5 height 5
click at [618, 6] on div "Mode" at bounding box center [616, 9] width 26 height 18
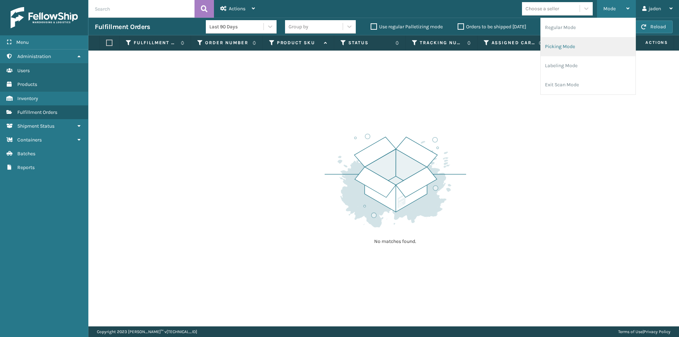
click at [575, 46] on li "Picking Mode" at bounding box center [587, 46] width 95 height 19
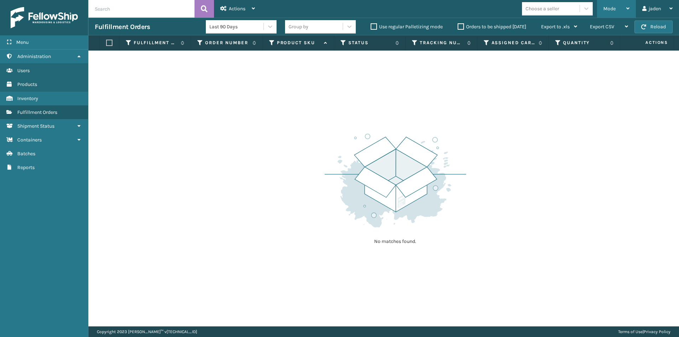
click at [616, 7] on div "Mode" at bounding box center [616, 9] width 26 height 18
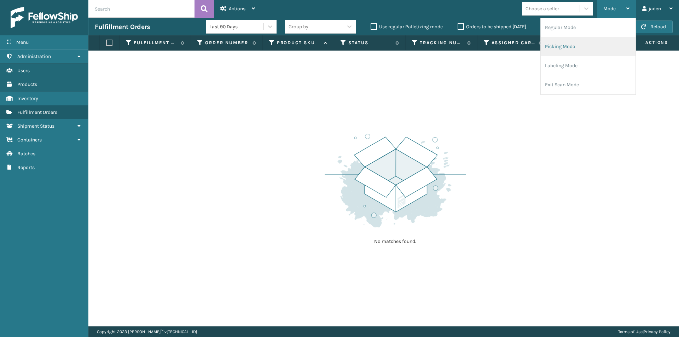
click at [581, 55] on li "Picking Mode" at bounding box center [587, 46] width 95 height 19
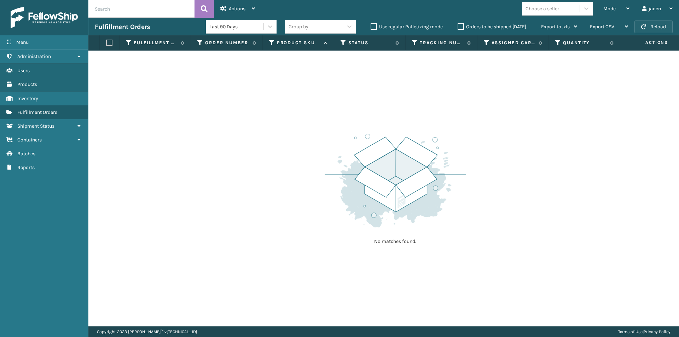
click at [661, 31] on button "Reload" at bounding box center [653, 26] width 38 height 13
click at [657, 27] on button "Reload" at bounding box center [653, 26] width 38 height 13
drag, startPoint x: 431, startPoint y: 124, endPoint x: 316, endPoint y: 129, distance: 114.6
click at [316, 129] on div "No matches found." at bounding box center [383, 189] width 590 height 276
drag, startPoint x: 409, startPoint y: 118, endPoint x: 271, endPoint y: 118, distance: 137.5
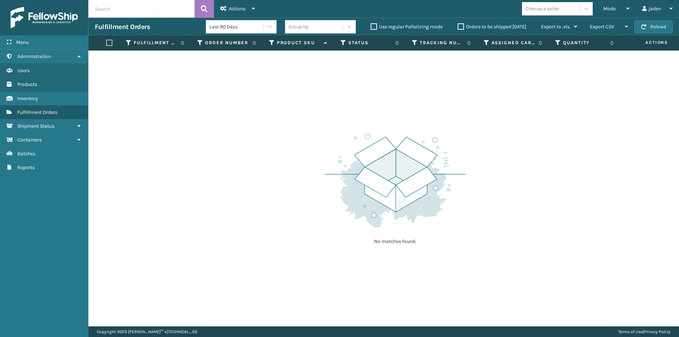
click at [271, 118] on div "No matches found." at bounding box center [383, 189] width 590 height 276
drag, startPoint x: 424, startPoint y: 119, endPoint x: 377, endPoint y: 124, distance: 46.9
click at [297, 124] on div "No matches found." at bounding box center [383, 189] width 590 height 276
drag, startPoint x: 503, startPoint y: 124, endPoint x: 498, endPoint y: 123, distance: 4.6
drag, startPoint x: 498, startPoint y: 123, endPoint x: 381, endPoint y: 112, distance: 118.2
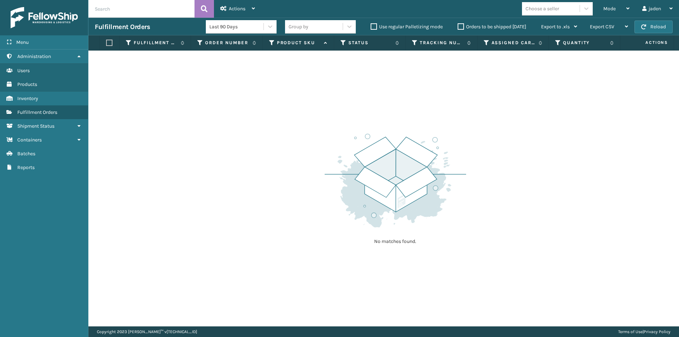
click at [298, 122] on div "No matches found." at bounding box center [383, 189] width 590 height 276
drag, startPoint x: 498, startPoint y: 112, endPoint x: 346, endPoint y: 95, distance: 152.3
click at [323, 95] on div "No matches found." at bounding box center [383, 189] width 590 height 276
drag, startPoint x: 490, startPoint y: 105, endPoint x: 462, endPoint y: 105, distance: 28.3
drag, startPoint x: 462, startPoint y: 105, endPoint x: 542, endPoint y: 116, distance: 81.3
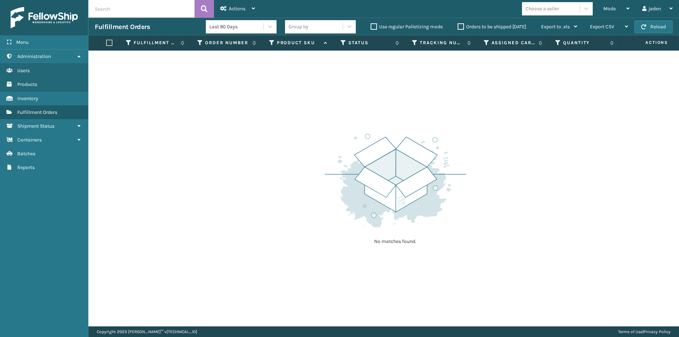
click at [354, 105] on div "No matches found." at bounding box center [383, 189] width 590 height 276
drag, startPoint x: 547, startPoint y: 119, endPoint x: 430, endPoint y: 119, distance: 117.0
click at [401, 119] on div "No matches found." at bounding box center [383, 189] width 590 height 276
drag, startPoint x: 473, startPoint y: 119, endPoint x: 513, endPoint y: 127, distance: 40.3
click at [391, 130] on div "No matches found." at bounding box center [394, 188] width 141 height 130
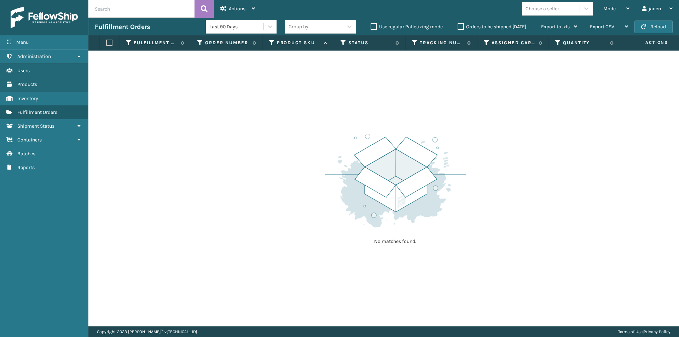
drag, startPoint x: 521, startPoint y: 126, endPoint x: 384, endPoint y: 118, distance: 137.4
click at [323, 124] on div "No matches found." at bounding box center [383, 189] width 590 height 276
drag, startPoint x: 498, startPoint y: 115, endPoint x: 493, endPoint y: 114, distance: 5.8
drag, startPoint x: 493, startPoint y: 114, endPoint x: 322, endPoint y: 118, distance: 171.1
click at [285, 114] on div "No matches found." at bounding box center [383, 189] width 590 height 276
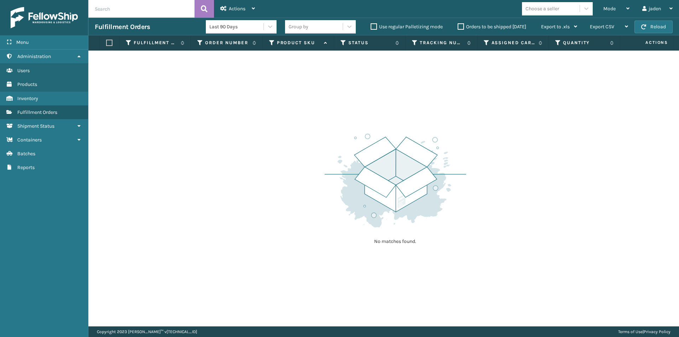
drag, startPoint x: 407, startPoint y: 125, endPoint x: 353, endPoint y: 119, distance: 54.5
click at [292, 130] on div "No matches found." at bounding box center [383, 189] width 590 height 276
drag, startPoint x: 475, startPoint y: 98, endPoint x: 291, endPoint y: 102, distance: 184.2
click at [291, 102] on div "No matches found." at bounding box center [383, 189] width 590 height 276
click at [653, 25] on button "Reload" at bounding box center [653, 26] width 38 height 13
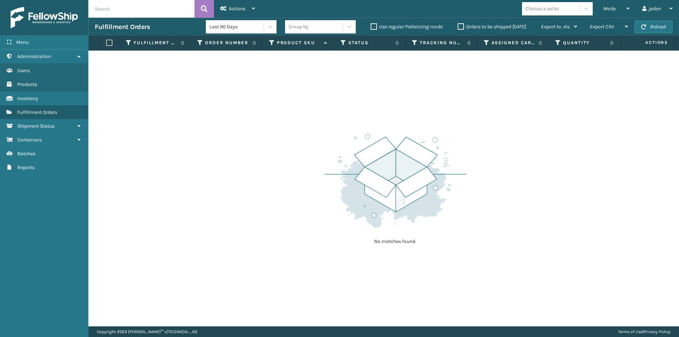
drag, startPoint x: 431, startPoint y: 140, endPoint x: 307, endPoint y: 126, distance: 124.1
click at [307, 126] on div "No matches found." at bounding box center [383, 189] width 590 height 276
drag, startPoint x: 428, startPoint y: 125, endPoint x: 353, endPoint y: 117, distance: 75.7
click at [318, 123] on div "No matches found." at bounding box center [383, 189] width 590 height 276
drag, startPoint x: 444, startPoint y: 109, endPoint x: 421, endPoint y: 107, distance: 23.0
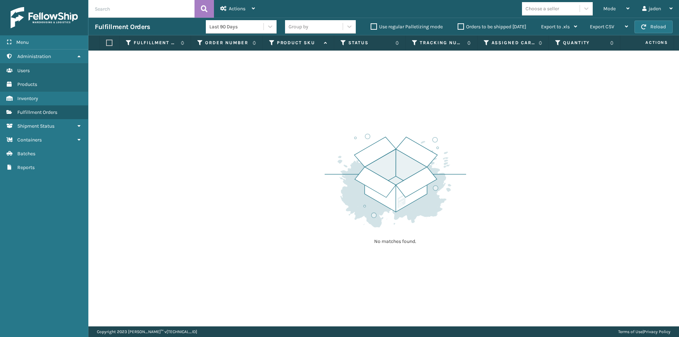
click at [325, 109] on div "No matches found." at bounding box center [383, 189] width 590 height 276
drag, startPoint x: 427, startPoint y: 106, endPoint x: 423, endPoint y: 106, distance: 3.9
drag, startPoint x: 423, startPoint y: 106, endPoint x: 397, endPoint y: 106, distance: 25.8
click at [320, 106] on div "No matches found." at bounding box center [383, 189] width 590 height 276
drag, startPoint x: 400, startPoint y: 106, endPoint x: 300, endPoint y: 103, distance: 100.1
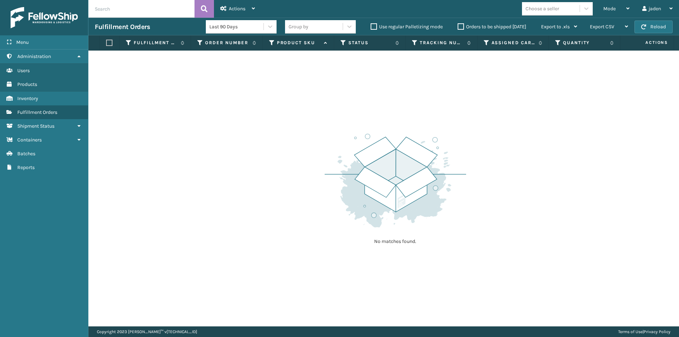
click at [300, 103] on div "No matches found." at bounding box center [383, 189] width 590 height 276
drag, startPoint x: 470, startPoint y: 93, endPoint x: 529, endPoint y: 36, distance: 81.7
click at [344, 89] on div "No matches found." at bounding box center [383, 189] width 590 height 276
click at [641, 29] on span "button" at bounding box center [643, 26] width 5 height 5
click at [617, 10] on div "Mode" at bounding box center [616, 9] width 26 height 18
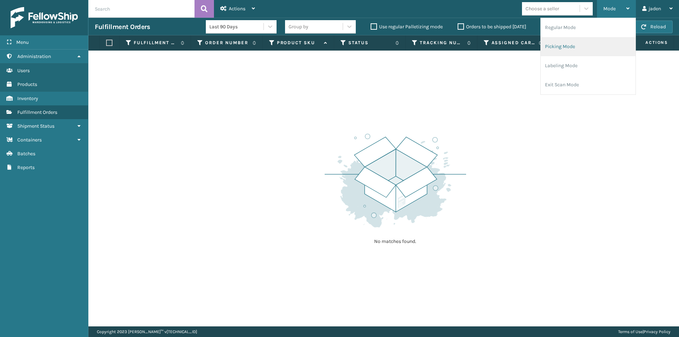
click at [568, 51] on li "Picking Mode" at bounding box center [587, 46] width 95 height 19
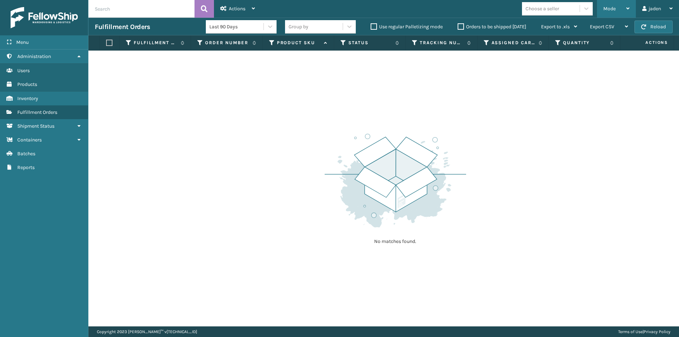
click at [612, 6] on span "Mode" at bounding box center [609, 9] width 12 height 6
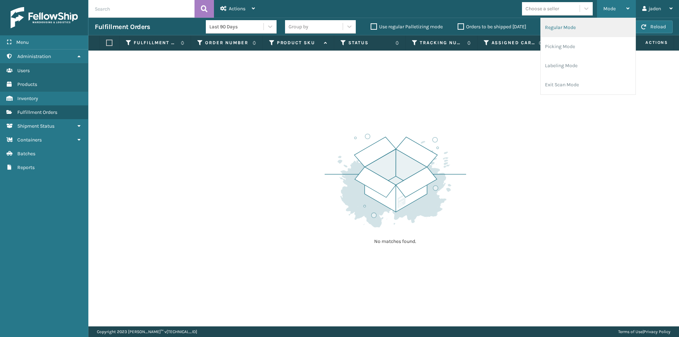
click at [563, 28] on li "Regular Mode" at bounding box center [587, 27] width 95 height 19
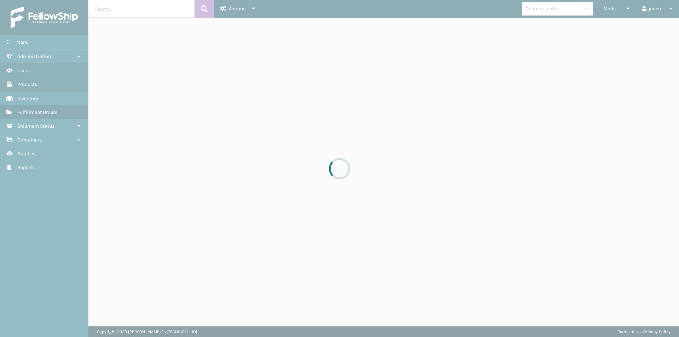
drag, startPoint x: 416, startPoint y: 92, endPoint x: 301, endPoint y: 89, distance: 114.9
click at [301, 89] on div at bounding box center [339, 168] width 679 height 337
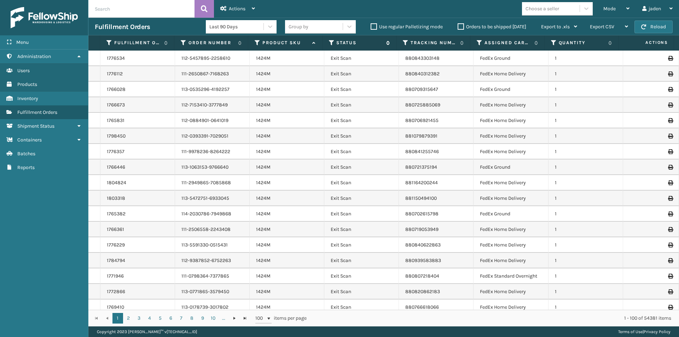
click at [331, 41] on icon at bounding box center [332, 43] width 6 height 6
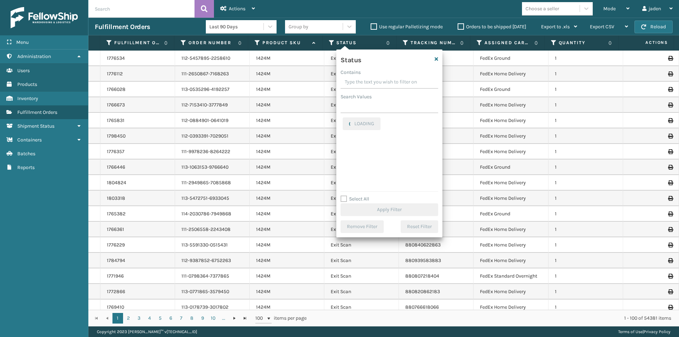
drag, startPoint x: 398, startPoint y: 81, endPoint x: 376, endPoint y: 84, distance: 21.7
click at [376, 84] on input "Contains" at bounding box center [389, 82] width 98 height 13
drag, startPoint x: 406, startPoint y: 82, endPoint x: 371, endPoint y: 80, distance: 35.0
click at [371, 80] on input "Contains" at bounding box center [389, 82] width 98 height 13
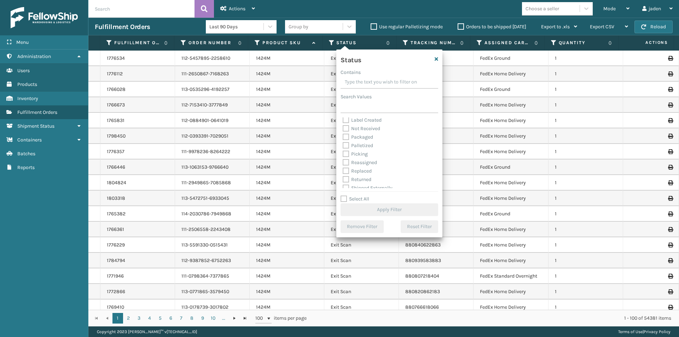
click at [346, 154] on label "Picking" at bounding box center [354, 154] width 25 height 6
click at [343, 154] on input "Picking" at bounding box center [342, 152] width 0 height 5
checkbox input "true"
click at [381, 206] on button "Apply Filter" at bounding box center [389, 209] width 98 height 13
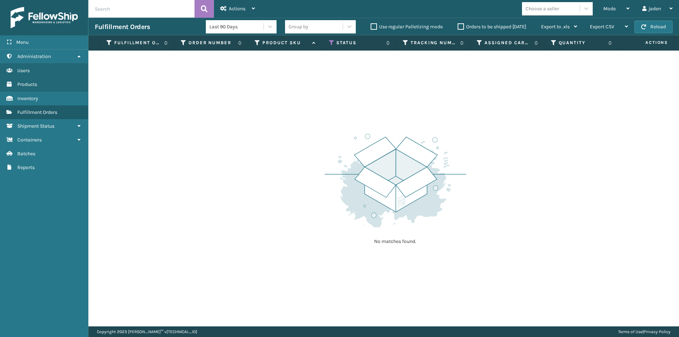
drag, startPoint x: 363, startPoint y: 103, endPoint x: 296, endPoint y: 105, distance: 66.8
click at [296, 105] on div "No matches found." at bounding box center [383, 189] width 590 height 276
drag, startPoint x: 424, startPoint y: 106, endPoint x: 326, endPoint y: 118, distance: 99.1
click at [326, 118] on div "No matches found." at bounding box center [383, 189] width 590 height 276
drag, startPoint x: 433, startPoint y: 117, endPoint x: 345, endPoint y: 131, distance: 89.5
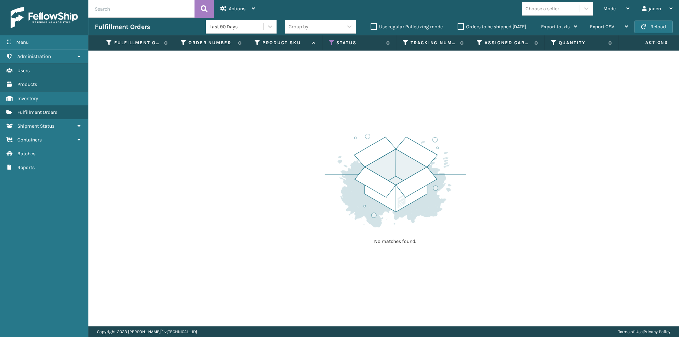
click at [345, 131] on img at bounding box center [394, 180] width 141 height 98
drag, startPoint x: 426, startPoint y: 119, endPoint x: 312, endPoint y: 129, distance: 114.3
click at [312, 129] on div "No matches found." at bounding box center [383, 189] width 590 height 276
drag, startPoint x: 440, startPoint y: 118, endPoint x: 332, endPoint y: 130, distance: 108.4
click at [332, 130] on div "No matches found." at bounding box center [394, 188] width 141 height 130
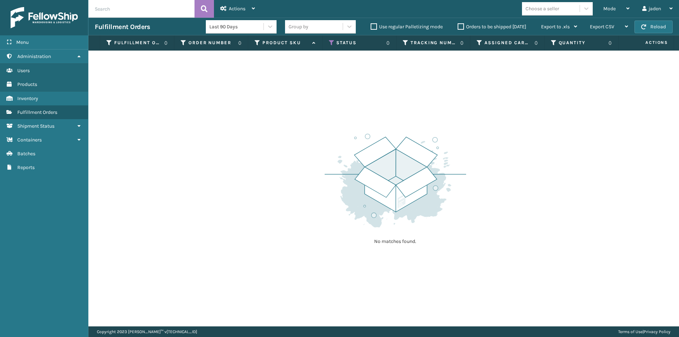
drag, startPoint x: 437, startPoint y: 130, endPoint x: 312, endPoint y: 131, distance: 124.8
click at [310, 131] on div "No matches found." at bounding box center [383, 189] width 590 height 276
drag, startPoint x: 412, startPoint y: 116, endPoint x: 329, endPoint y: 118, distance: 83.4
click at [312, 124] on div "No matches found." at bounding box center [383, 189] width 590 height 276
drag, startPoint x: 417, startPoint y: 100, endPoint x: 351, endPoint y: 112, distance: 67.7
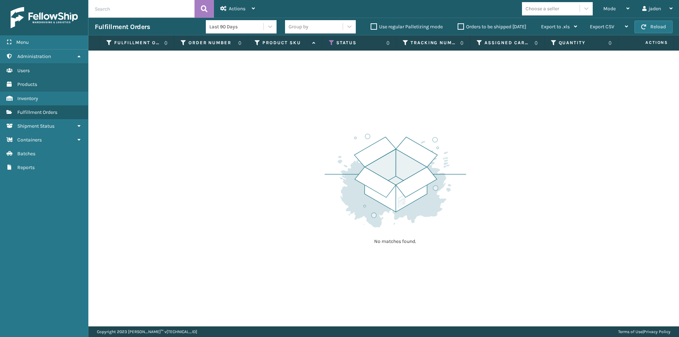
click at [312, 114] on div "No matches found." at bounding box center [383, 189] width 590 height 276
drag, startPoint x: 392, startPoint y: 112, endPoint x: 330, endPoint y: 43, distance: 92.8
click at [330, 43] on icon at bounding box center [332, 43] width 6 height 6
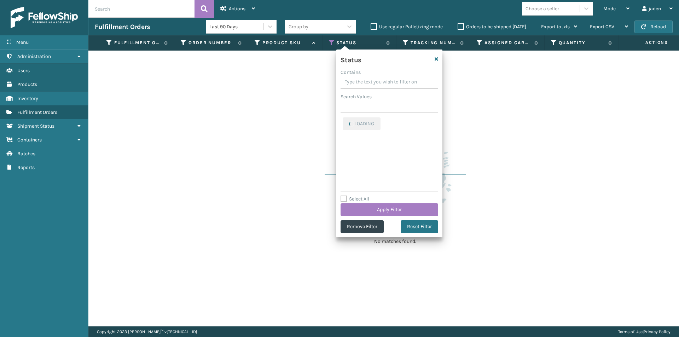
drag, startPoint x: 391, startPoint y: 83, endPoint x: 367, endPoint y: 80, distance: 24.6
click at [367, 80] on input "Contains" at bounding box center [389, 82] width 98 height 13
drag, startPoint x: 401, startPoint y: 80, endPoint x: 388, endPoint y: 80, distance: 13.4
click at [388, 80] on input "Contains" at bounding box center [389, 82] width 98 height 13
click at [346, 121] on label "Picking" at bounding box center [354, 121] width 25 height 6
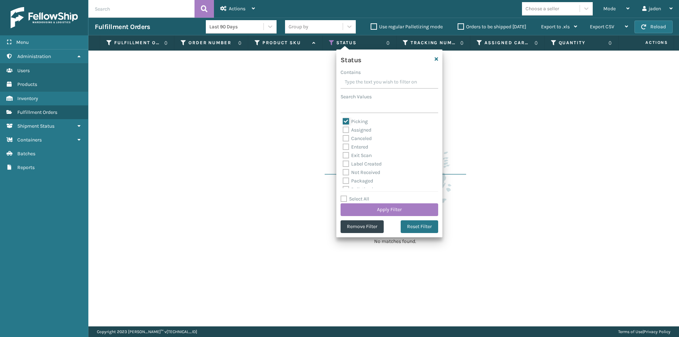
click at [343, 121] on input "Picking" at bounding box center [342, 119] width 0 height 5
checkbox input "false"
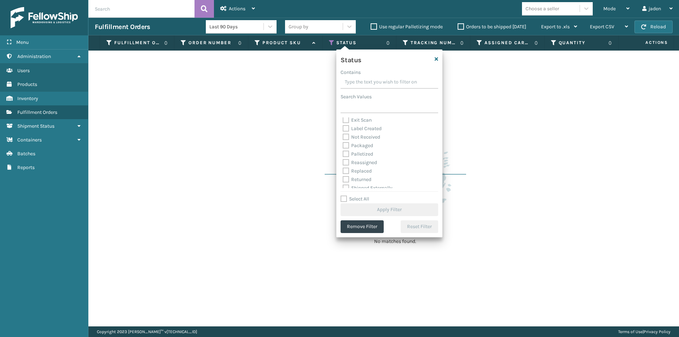
click at [344, 153] on label "Palletized" at bounding box center [357, 154] width 30 height 6
click at [343, 153] on input "Palletized" at bounding box center [342, 152] width 0 height 5
checkbox input "true"
click at [390, 208] on button "Apply Filter" at bounding box center [389, 209] width 98 height 13
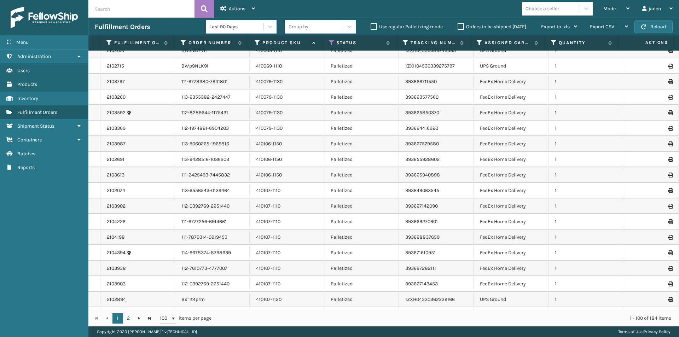
scroll to position [177, 0]
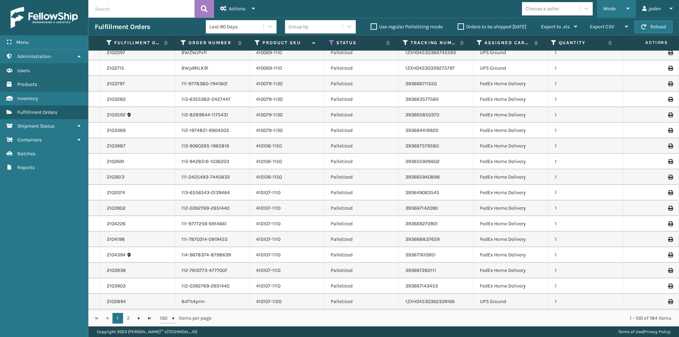
click at [608, 7] on span "Mode" at bounding box center [609, 9] width 12 height 6
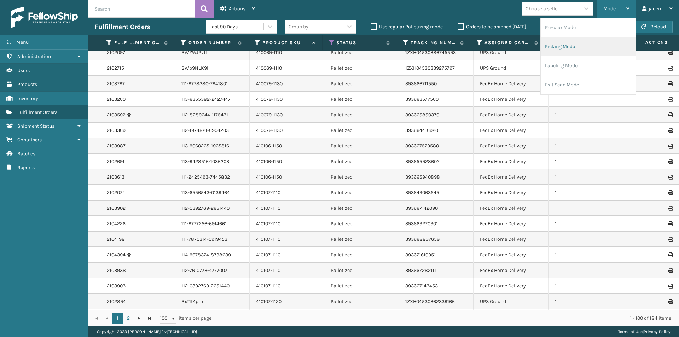
click at [585, 46] on li "Picking Mode" at bounding box center [587, 46] width 95 height 19
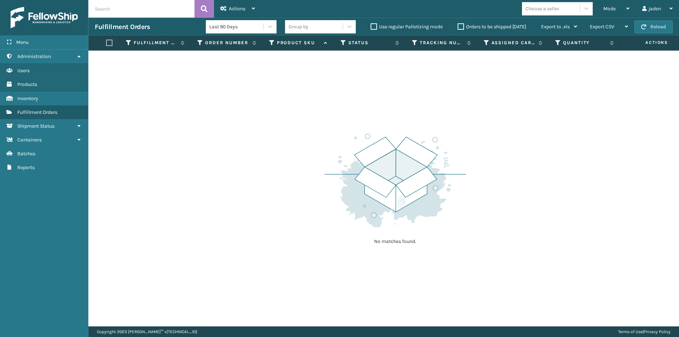
click at [462, 25] on label "Orders to be shipped [DATE]" at bounding box center [491, 27] width 69 height 6
click at [458, 25] on input "Orders to be shipped [DATE]" at bounding box center [457, 25] width 0 height 5
click at [648, 27] on button "Reload" at bounding box center [653, 26] width 38 height 13
click at [658, 35] on div "Fulfillment Orders Group by Use regular Palletizing mode Orders to be shipped […" at bounding box center [383, 27] width 590 height 18
click at [654, 33] on button "Reload" at bounding box center [653, 26] width 38 height 13
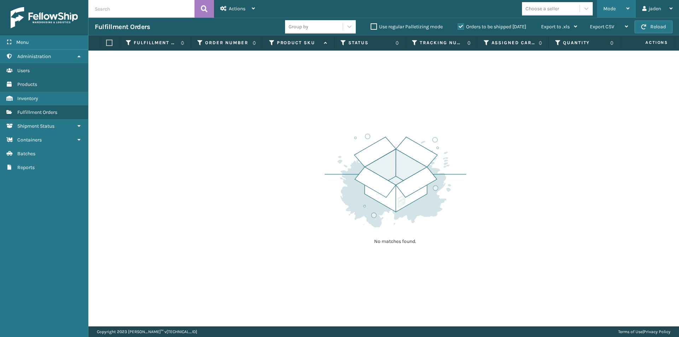
click at [613, 10] on span "Mode" at bounding box center [609, 9] width 12 height 6
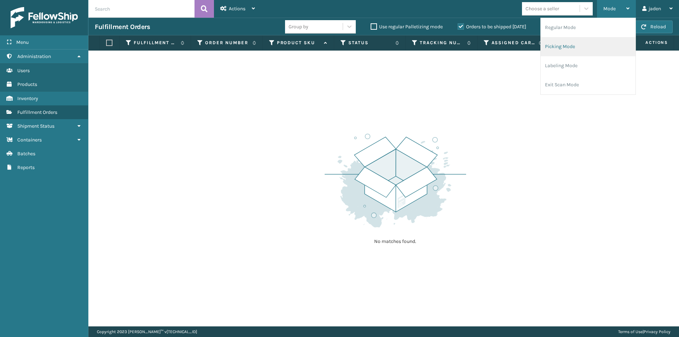
click at [575, 49] on li "Picking Mode" at bounding box center [587, 46] width 95 height 19
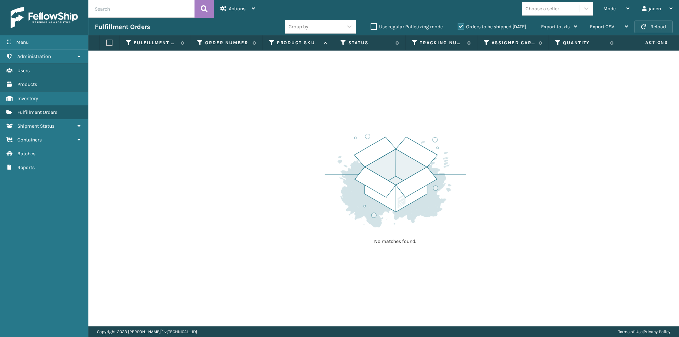
click at [652, 24] on button "Reload" at bounding box center [653, 26] width 38 height 13
click at [460, 25] on label "Orders to be shipped [DATE]" at bounding box center [491, 27] width 69 height 6
click at [458, 25] on input "Orders to be shipped [DATE]" at bounding box center [457, 25] width 0 height 5
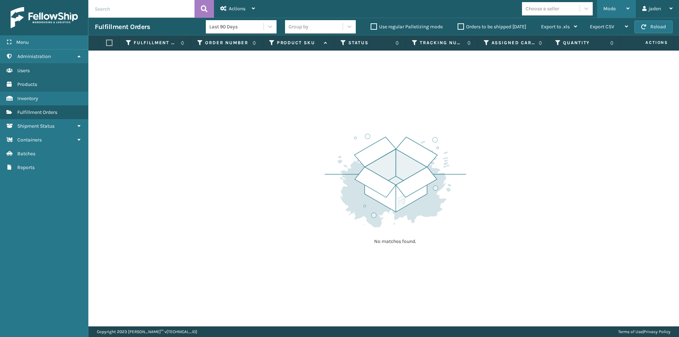
click at [609, 2] on div "Mode" at bounding box center [616, 9] width 26 height 18
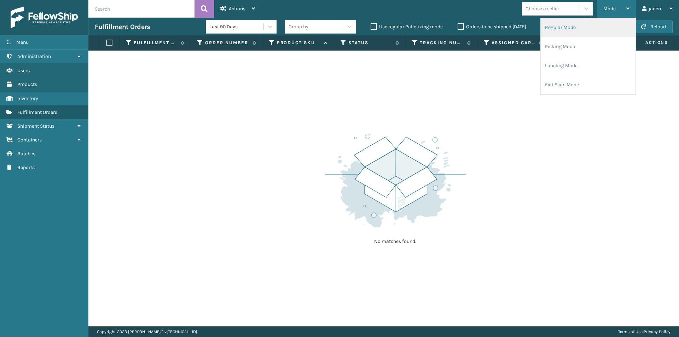
click at [576, 27] on li "Regular Mode" at bounding box center [587, 27] width 95 height 19
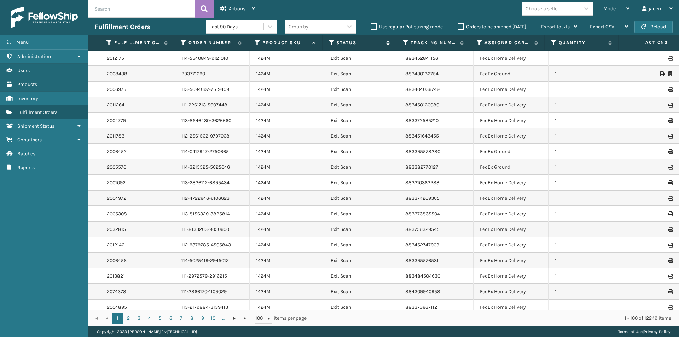
click at [331, 43] on icon at bounding box center [332, 43] width 6 height 6
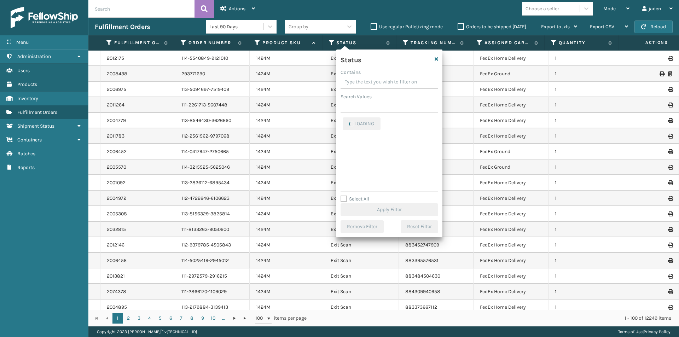
drag, startPoint x: 388, startPoint y: 84, endPoint x: 365, endPoint y: 78, distance: 23.5
click at [365, 78] on input "Contains" at bounding box center [389, 82] width 98 height 13
drag, startPoint x: 397, startPoint y: 81, endPoint x: 358, endPoint y: 79, distance: 39.3
click at [358, 79] on input "Contains" at bounding box center [389, 82] width 98 height 13
click at [345, 181] on label "Palletized" at bounding box center [357, 181] width 30 height 6
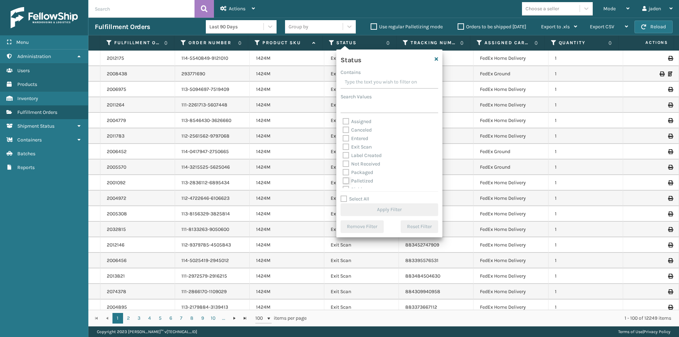
click at [343, 181] on input "Palletized" at bounding box center [342, 179] width 0 height 5
checkbox input "true"
click at [376, 209] on button "Apply Filter" at bounding box center [389, 209] width 98 height 13
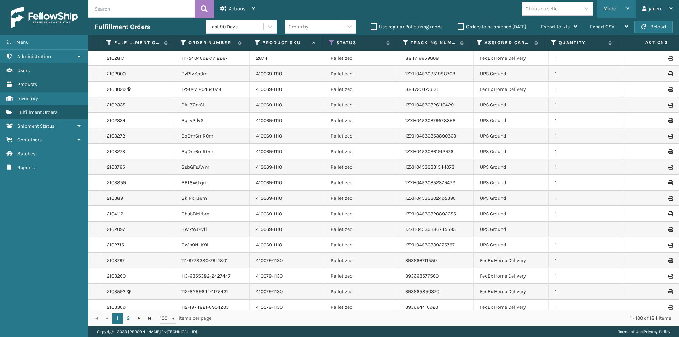
click at [615, 7] on div "Mode" at bounding box center [616, 9] width 26 height 18
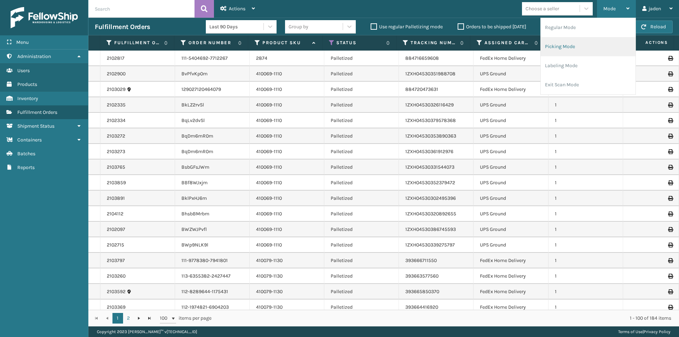
click at [595, 42] on li "Picking Mode" at bounding box center [587, 46] width 95 height 19
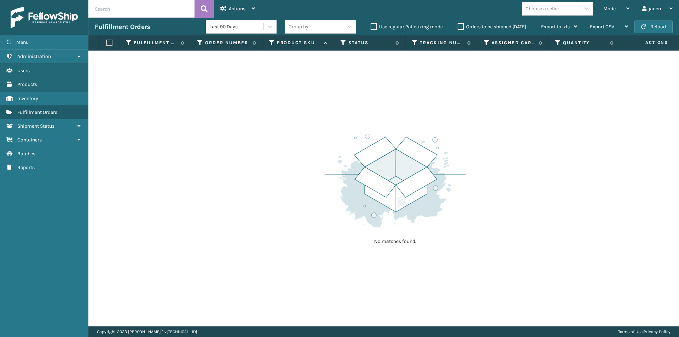
click at [460, 28] on label "Orders to be shipped [DATE]" at bounding box center [491, 27] width 69 height 6
click at [458, 27] on input "Orders to be shipped [DATE]" at bounding box center [457, 25] width 0 height 5
click at [627, 9] on icon at bounding box center [627, 8] width 3 height 5
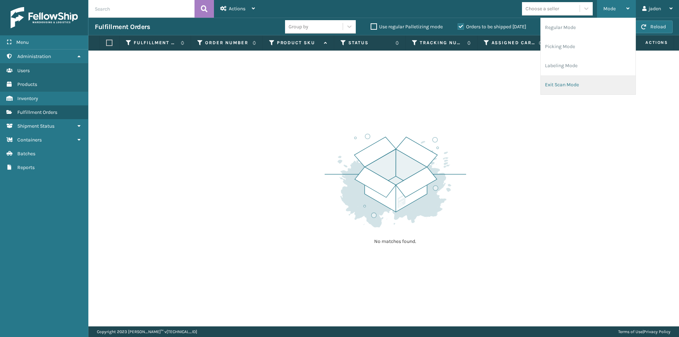
click at [582, 94] on li "Exit Scan Mode" at bounding box center [587, 84] width 95 height 19
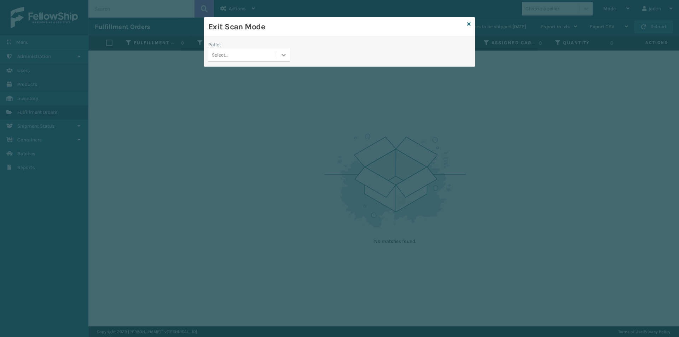
drag, startPoint x: 288, startPoint y: 54, endPoint x: 277, endPoint y: 55, distance: 11.0
click at [288, 54] on div at bounding box center [283, 54] width 13 height 13
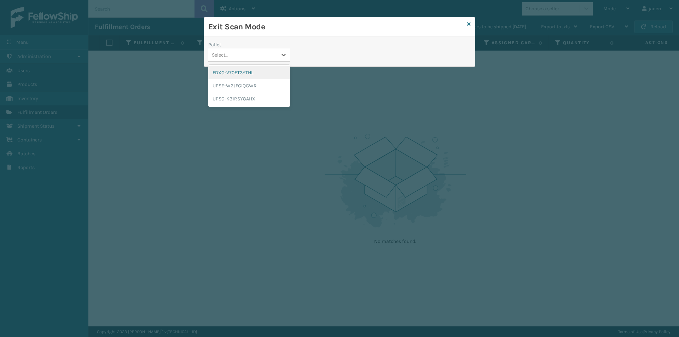
click at [234, 72] on div "FDXG-V70ET3YTHL" at bounding box center [249, 72] width 82 height 13
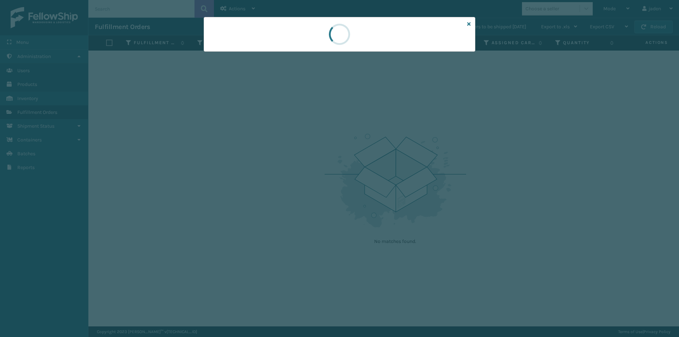
drag, startPoint x: 381, startPoint y: 35, endPoint x: 375, endPoint y: 35, distance: 6.0
drag, startPoint x: 375, startPoint y: 35, endPoint x: 287, endPoint y: 37, distance: 88.0
click at [287, 37] on div at bounding box center [339, 34] width 271 height 35
drag, startPoint x: 366, startPoint y: 37, endPoint x: 351, endPoint y: 39, distance: 15.4
drag, startPoint x: 351, startPoint y: 39, endPoint x: 245, endPoint y: 48, distance: 106.8
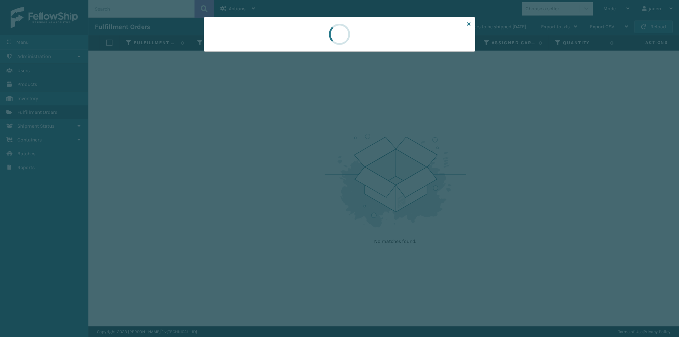
click at [245, 48] on div at bounding box center [339, 34] width 271 height 35
drag, startPoint x: 348, startPoint y: 35, endPoint x: 309, endPoint y: 40, distance: 39.5
click at [309, 40] on div at bounding box center [339, 34] width 271 height 35
drag, startPoint x: 340, startPoint y: 40, endPoint x: 371, endPoint y: 24, distance: 34.6
click at [314, 36] on div at bounding box center [339, 34] width 271 height 35
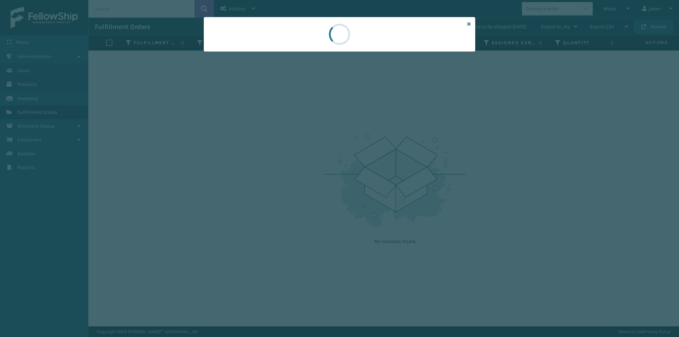
drag, startPoint x: 371, startPoint y: 24, endPoint x: 363, endPoint y: 24, distance: 7.8
drag, startPoint x: 363, startPoint y: 24, endPoint x: 358, endPoint y: 32, distance: 9.9
click at [323, 32] on div at bounding box center [339, 34] width 271 height 35
drag, startPoint x: 372, startPoint y: 32, endPoint x: 360, endPoint y: 32, distance: 12.0
drag, startPoint x: 360, startPoint y: 32, endPoint x: 341, endPoint y: 34, distance: 19.1
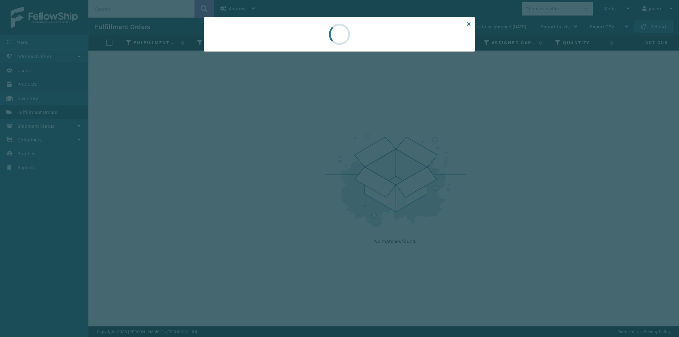
click at [326, 31] on div at bounding box center [339, 34] width 271 height 35
click at [323, 31] on div at bounding box center [339, 34] width 271 height 35
drag, startPoint x: 374, startPoint y: 31, endPoint x: 398, endPoint y: 32, distance: 24.0
click at [345, 37] on div at bounding box center [339, 34] width 271 height 35
drag, startPoint x: 398, startPoint y: 32, endPoint x: 377, endPoint y: 33, distance: 20.9
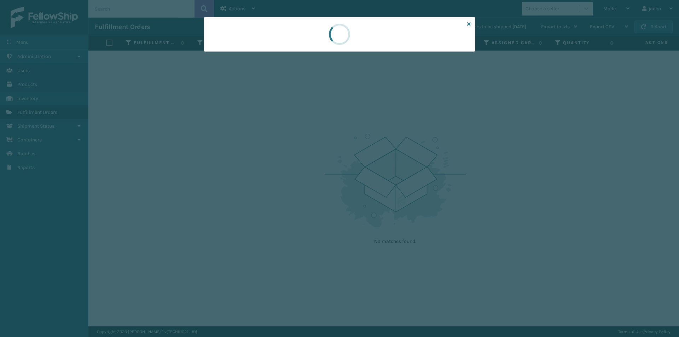
drag, startPoint x: 377, startPoint y: 33, endPoint x: 349, endPoint y: 49, distance: 32.3
click at [320, 46] on div at bounding box center [339, 34] width 271 height 35
drag, startPoint x: 348, startPoint y: 48, endPoint x: 395, endPoint y: 24, distance: 52.5
click at [326, 39] on div at bounding box center [339, 34] width 271 height 35
drag, startPoint x: 388, startPoint y: 24, endPoint x: 391, endPoint y: 46, distance: 22.0
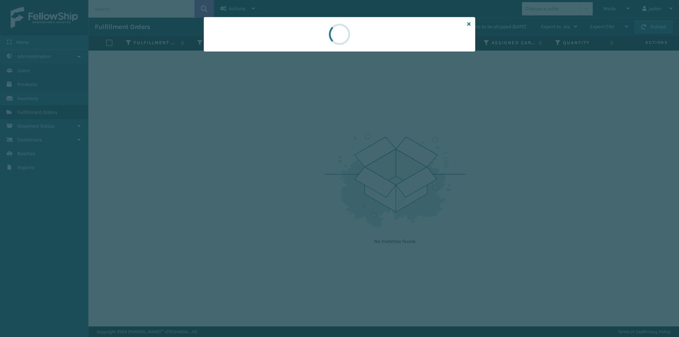
click at [337, 34] on div at bounding box center [339, 34] width 271 height 35
drag, startPoint x: 404, startPoint y: 49, endPoint x: 363, endPoint y: 39, distance: 42.2
click at [317, 39] on div at bounding box center [339, 34] width 271 height 35
drag, startPoint x: 379, startPoint y: 39, endPoint x: 367, endPoint y: 36, distance: 12.3
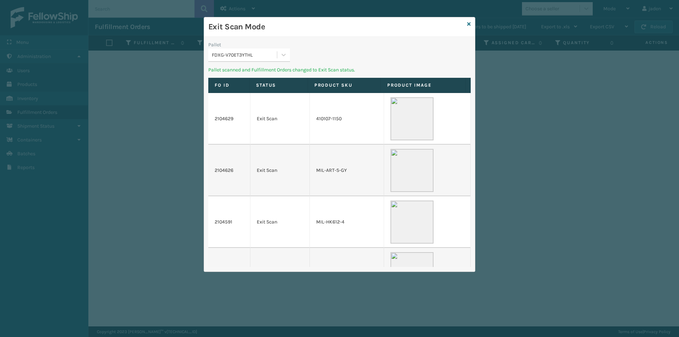
click at [319, 40] on div "Exit Scan Mode Pallet FDXG-V70ET3YTHL Pallet scanned and Fulfillment Orders cha…" at bounding box center [339, 144] width 271 height 254
drag, startPoint x: 407, startPoint y: 47, endPoint x: 397, endPoint y: 44, distance: 10.7
drag, startPoint x: 397, startPoint y: 44, endPoint x: 272, endPoint y: 61, distance: 126.2
click at [287, 54] on div at bounding box center [283, 54] width 13 height 13
click at [233, 74] on div "UPSE-W2JFGIQGWR" at bounding box center [249, 72] width 82 height 13
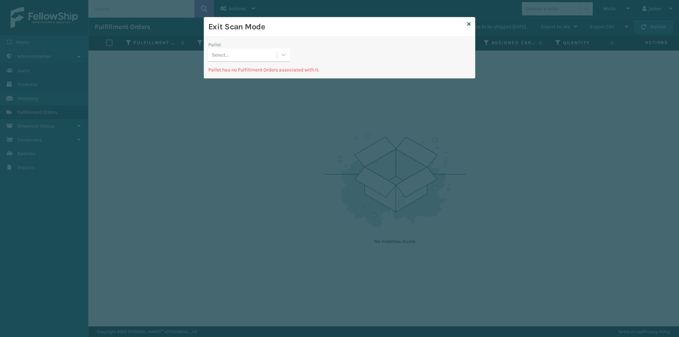
drag, startPoint x: 270, startPoint y: 69, endPoint x: 287, endPoint y: 46, distance: 28.8
click at [287, 43] on div "Pallet" at bounding box center [249, 44] width 82 height 7
click at [283, 55] on icon at bounding box center [284, 55] width 4 height 2
click at [243, 84] on div "UPSG-K31RSY8AHX" at bounding box center [249, 85] width 82 height 13
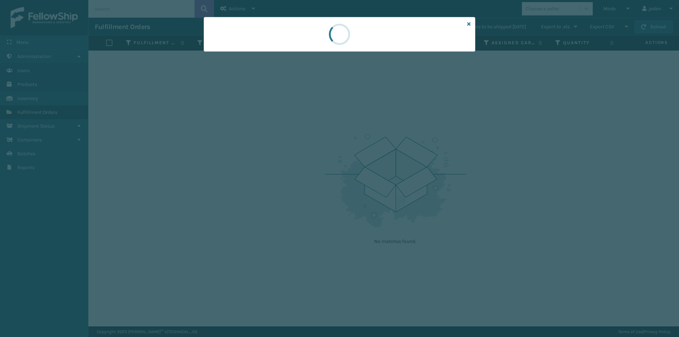
drag, startPoint x: 347, startPoint y: 46, endPoint x: 295, endPoint y: 47, distance: 51.6
click at [286, 46] on div at bounding box center [339, 34] width 271 height 35
drag, startPoint x: 353, startPoint y: 49, endPoint x: 389, endPoint y: 42, distance: 36.0
click at [330, 43] on div at bounding box center [339, 34] width 271 height 35
drag, startPoint x: 304, startPoint y: 38, endPoint x: 406, endPoint y: 37, distance: 102.8
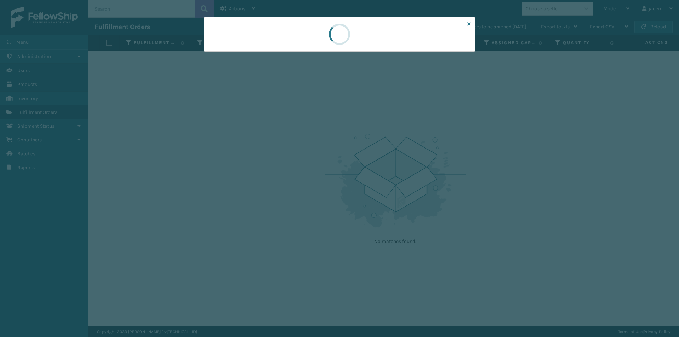
click at [313, 38] on div at bounding box center [339, 34] width 271 height 35
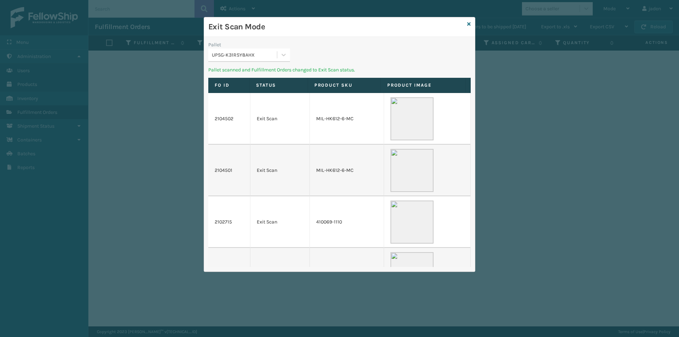
drag, startPoint x: 406, startPoint y: 37, endPoint x: 336, endPoint y: 37, distance: 70.3
click at [332, 37] on div "Pallet UPSG-K31RSY8AHX Pallet scanned and Fulfillment Orders changed to Exit Sc…" at bounding box center [339, 154] width 271 height 235
drag, startPoint x: 412, startPoint y: 37, endPoint x: 374, endPoint y: 46, distance: 39.5
click at [324, 38] on div "Exit Scan Mode Pallet UPSG-K31RSY8AHX Pallet scanned and Fulfillment Orders cha…" at bounding box center [339, 144] width 271 height 254
drag, startPoint x: 388, startPoint y: 49, endPoint x: 381, endPoint y: 47, distance: 7.4
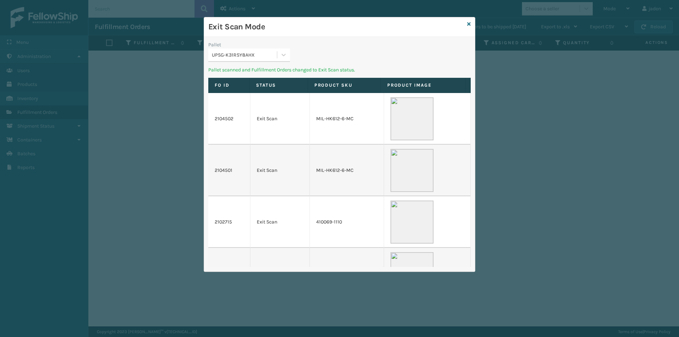
click at [345, 46] on div "Pallet UPSG-K31RSY8AHX Pallet scanned and Fulfillment Orders changed to Exit Sc…" at bounding box center [339, 154] width 271 height 235
drag, startPoint x: 384, startPoint y: 48, endPoint x: 376, endPoint y: 48, distance: 7.4
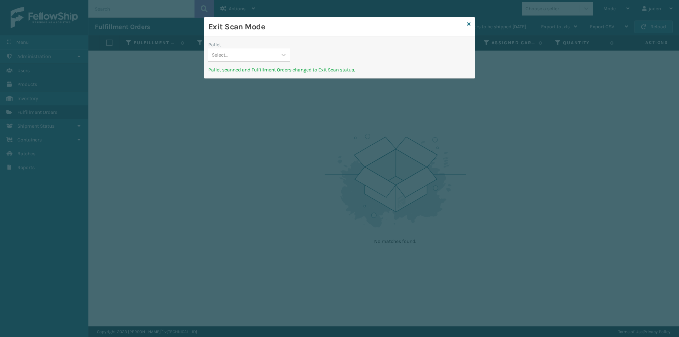
drag
click at [277, 38] on div "Pallet Select... Pallet scanned and Fulfillment Orders changed to Exit Scan sta…" at bounding box center [339, 57] width 271 height 41
click at [279, 56] on div at bounding box center [283, 54] width 13 height 13
click at [232, 72] on div "UPSE-W2JFGIQGWR" at bounding box center [249, 72] width 82 height 13
click at [260, 34] on div "Exit Scan Mode" at bounding box center [339, 26] width 271 height 19
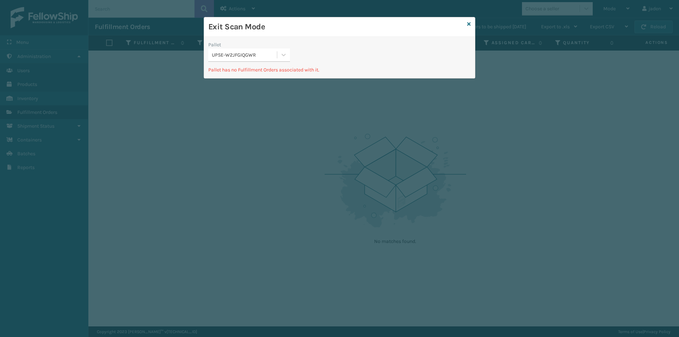
click at [319, 36] on div "Exit Scan Mode" at bounding box center [339, 26] width 271 height 19
click at [335, 49] on div "Pallet UPSE-W2JFGIQGWR" at bounding box center [339, 53] width 271 height 25
click at [315, 25] on h3 "Exit Scan Mode" at bounding box center [336, 27] width 256 height 11
click at [469, 24] on icon at bounding box center [469, 24] width 4 height 5
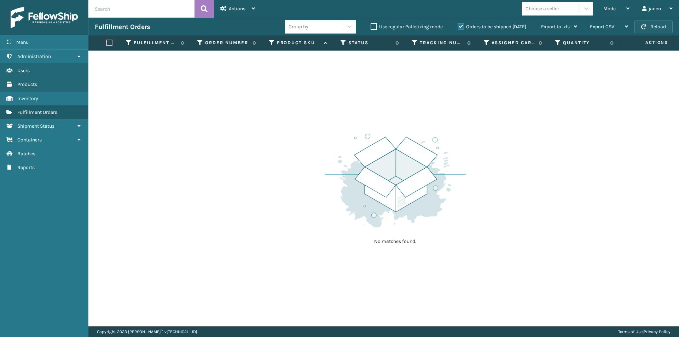
click at [665, 24] on button "Reload" at bounding box center [653, 26] width 38 height 13
click at [459, 29] on label "Orders to be shipped [DATE]" at bounding box center [491, 27] width 69 height 6
click at [458, 27] on input "Orders to be shipped [DATE]" at bounding box center [457, 25] width 0 height 5
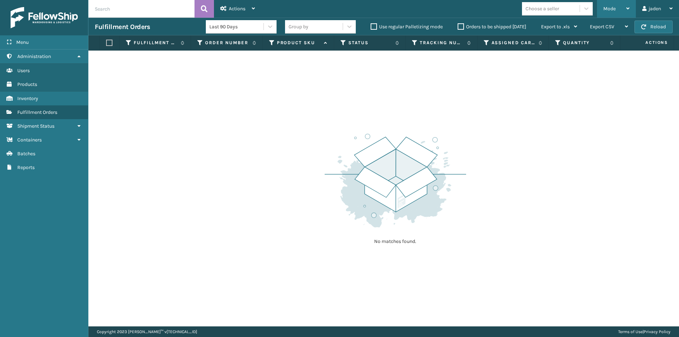
click at [625, 5] on div "Mode" at bounding box center [616, 9] width 26 height 18
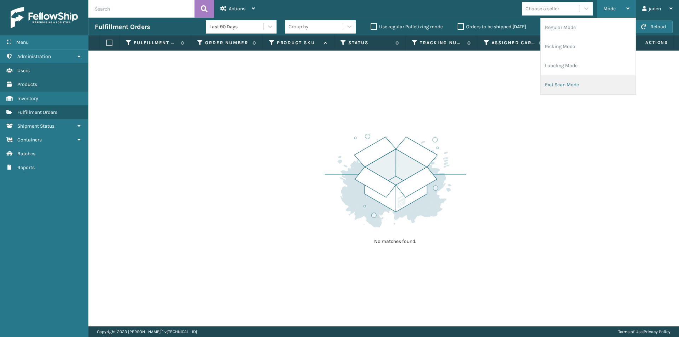
click at [558, 91] on li "Exit Scan Mode" at bounding box center [587, 84] width 95 height 19
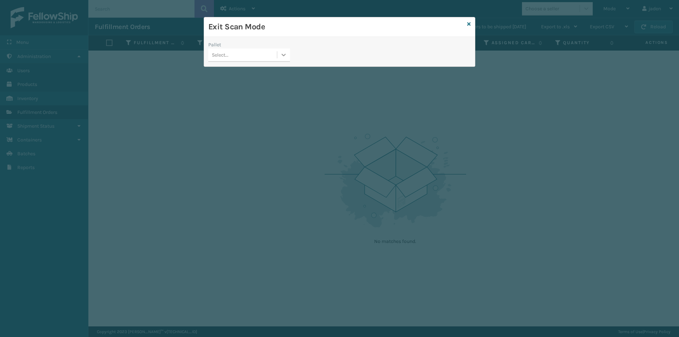
click at [281, 54] on icon at bounding box center [283, 54] width 7 height 7
click at [248, 71] on div "UPSE-W2JFGIQGWR" at bounding box center [249, 72] width 82 height 13
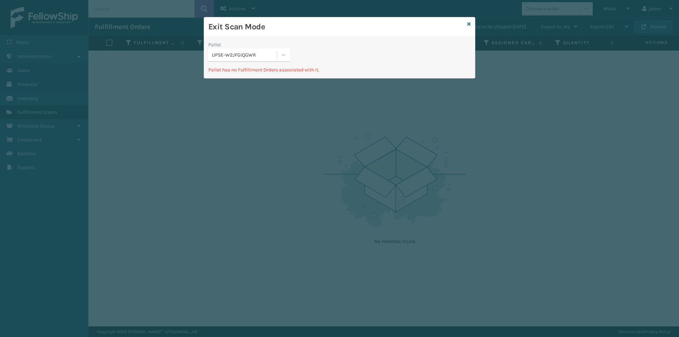
click at [319, 33] on div "Exit Scan Mode" at bounding box center [339, 26] width 271 height 19
click at [467, 24] on icon at bounding box center [469, 24] width 4 height 5
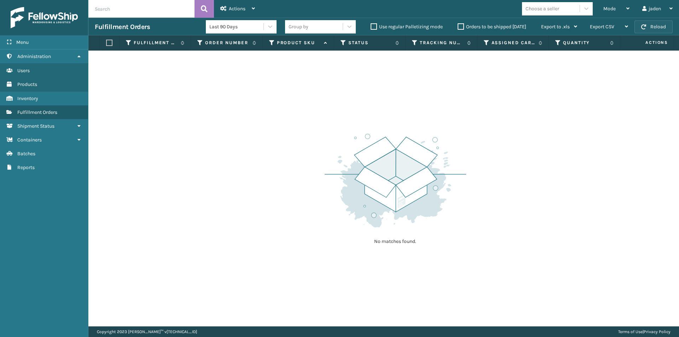
click at [654, 23] on button "Reload" at bounding box center [653, 26] width 38 height 13
click at [628, 11] on icon at bounding box center [627, 8] width 3 height 5
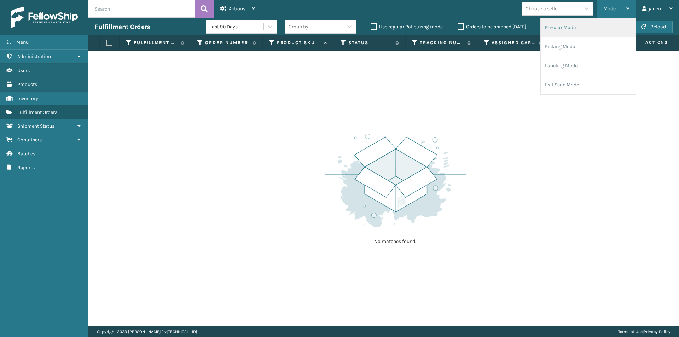
click at [588, 36] on li "Regular Mode" at bounding box center [587, 27] width 95 height 19
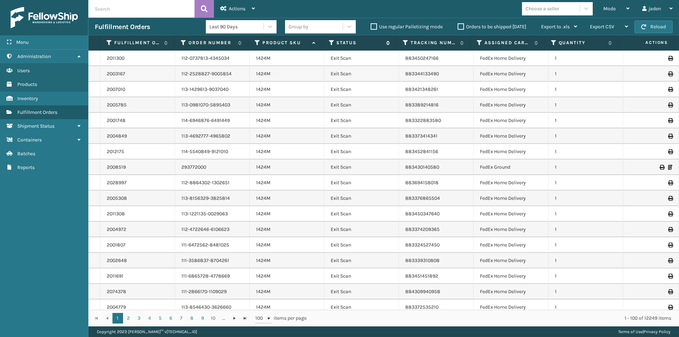
click at [330, 45] on icon at bounding box center [332, 43] width 6 height 6
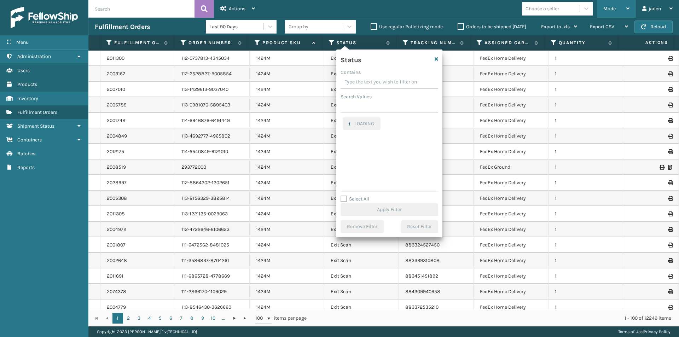
click at [633, 8] on div "Mode Regular Mode Picking Mode Labeling Mode Exit Scan Mode" at bounding box center [616, 9] width 39 height 18
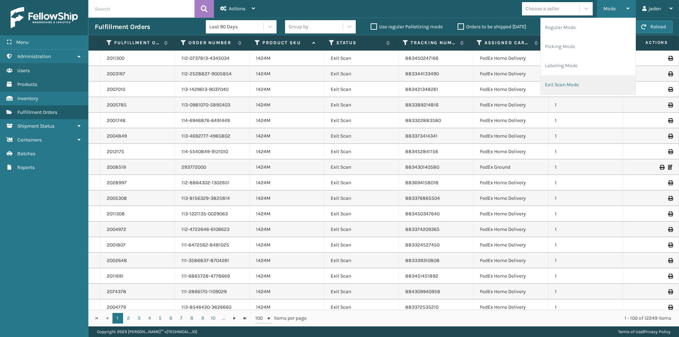
click at [585, 84] on li "Exit Scan Mode" at bounding box center [587, 84] width 95 height 19
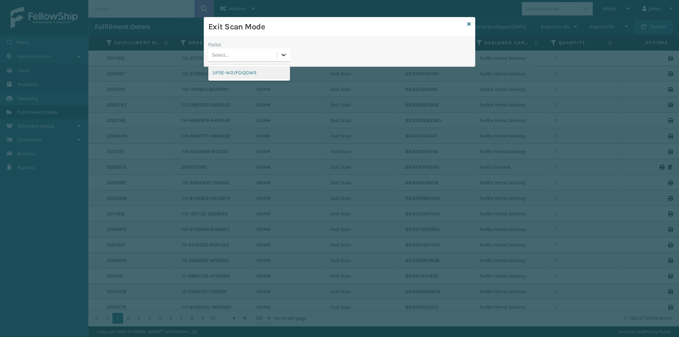
click at [285, 58] on icon at bounding box center [283, 54] width 7 height 7
click at [242, 70] on div "UPSE-W2JFGIQGWR" at bounding box center [249, 72] width 82 height 13
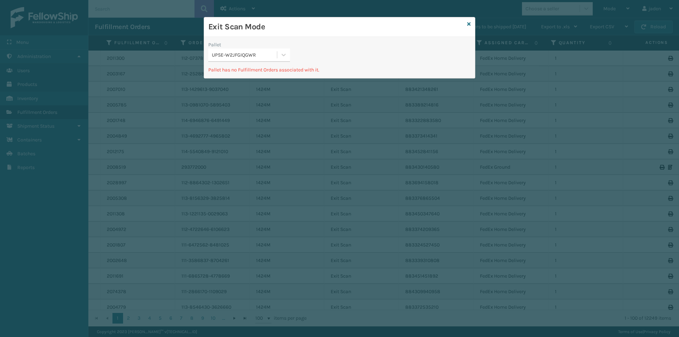
click at [335, 41] on div "Pallet UPSE-W2JFGIQGWR" at bounding box center [339, 53] width 271 height 25
click at [468, 25] on icon at bounding box center [469, 24] width 4 height 5
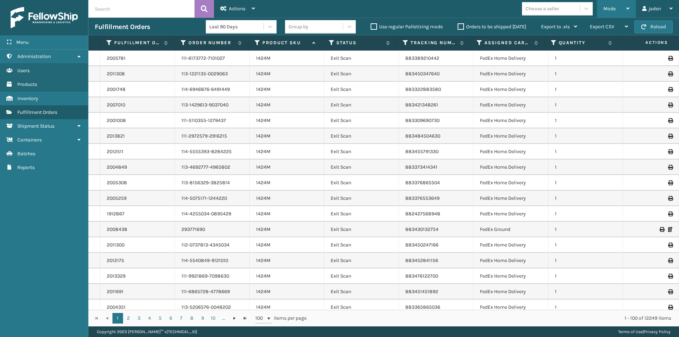
click at [619, 5] on div "Mode" at bounding box center [616, 9] width 26 height 18
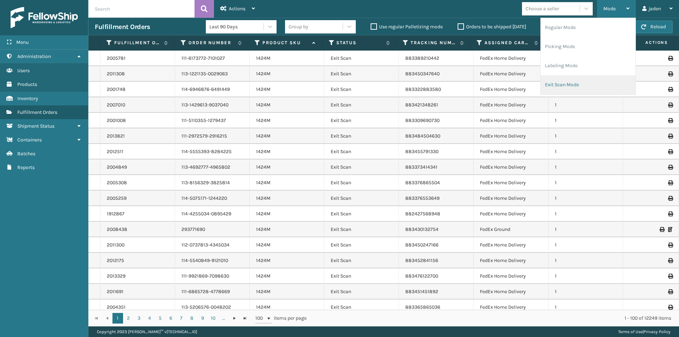
click at [580, 85] on li "Exit Scan Mode" at bounding box center [587, 84] width 95 height 19
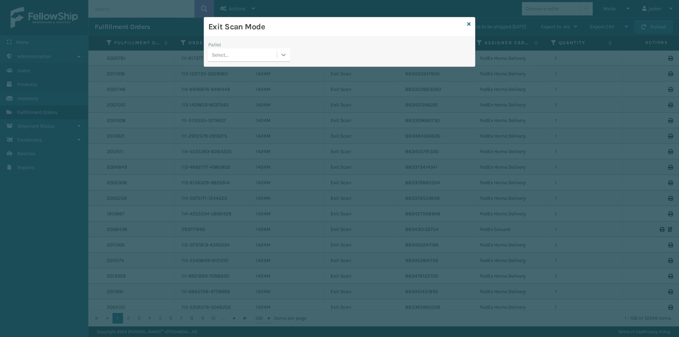
click at [282, 57] on icon at bounding box center [283, 54] width 7 height 7
click at [238, 77] on div "UPSE-W2JFGIQGWR" at bounding box center [249, 72] width 82 height 13
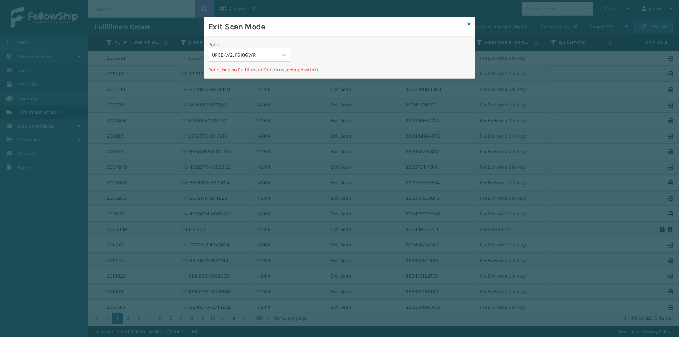
click at [372, 34] on div "Exit Scan Mode" at bounding box center [339, 26] width 271 height 19
click at [468, 25] on icon at bounding box center [469, 24] width 4 height 5
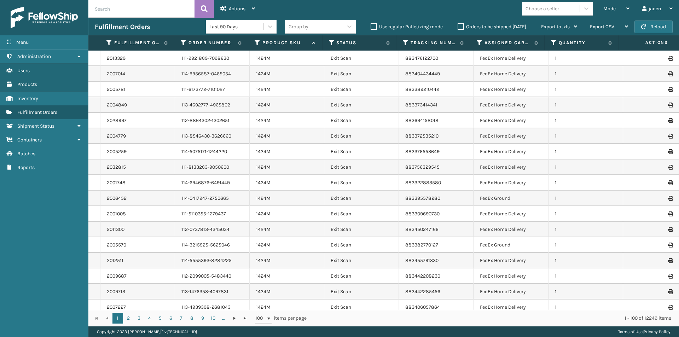
click at [619, 9] on div "Mode" at bounding box center [616, 9] width 26 height 18
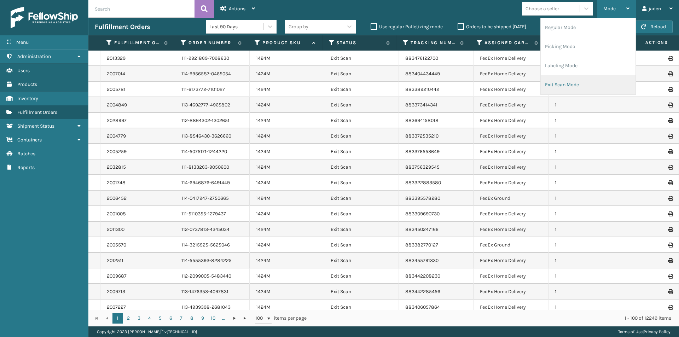
click at [575, 78] on li "Exit Scan Mode" at bounding box center [587, 84] width 95 height 19
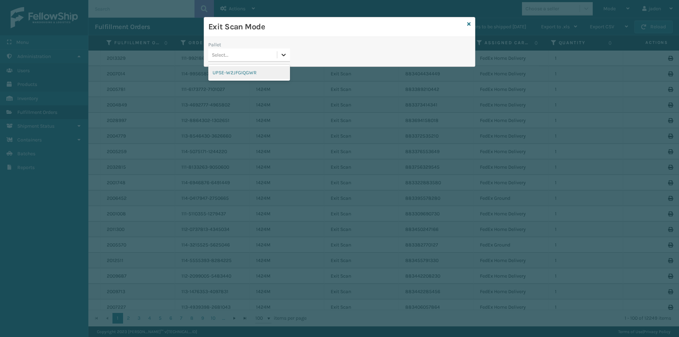
click at [282, 57] on icon at bounding box center [283, 54] width 7 height 7
click at [248, 72] on div "UPSE-W2JFGIQGWR" at bounding box center [249, 72] width 82 height 13
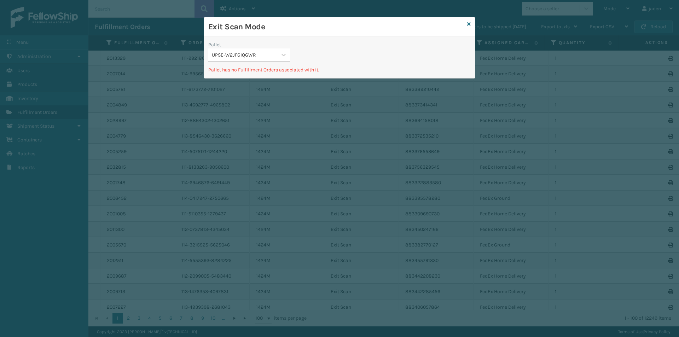
click at [354, 47] on div "Pallet UPSE-W2JFGIQGWR Pallet has no Fulfillment Orders associated with it." at bounding box center [339, 57] width 271 height 41
click at [470, 19] on div "Exit Scan Mode" at bounding box center [339, 26] width 271 height 19
click at [469, 28] on div "Exit Scan Mode" at bounding box center [339, 26] width 271 height 19
click at [470, 24] on icon at bounding box center [469, 24] width 4 height 5
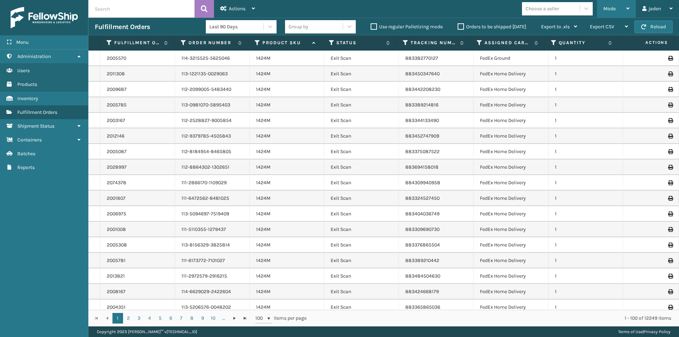
click at [621, 3] on div "Mode" at bounding box center [616, 9] width 26 height 18
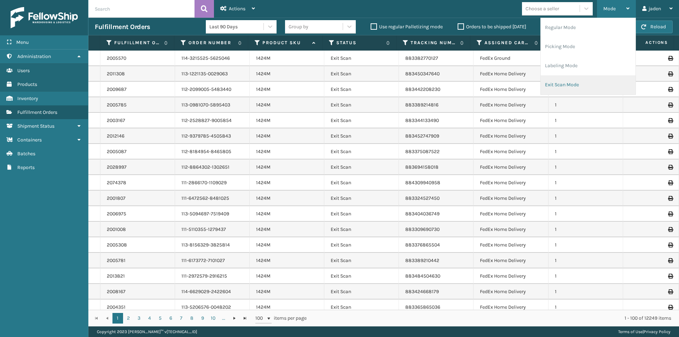
click at [573, 82] on li "Exit Scan Mode" at bounding box center [587, 84] width 95 height 19
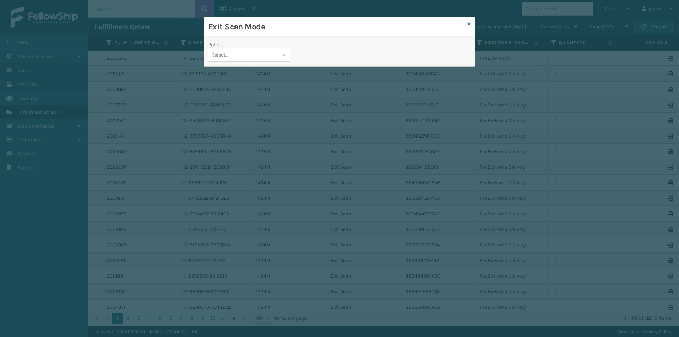
drag, startPoint x: 279, startPoint y: 51, endPoint x: 275, endPoint y: 54, distance: 5.8
click at [278, 53] on div at bounding box center [283, 54] width 13 height 13
click at [240, 77] on div "UPSE-W2JFGIQGWR" at bounding box center [249, 72] width 82 height 13
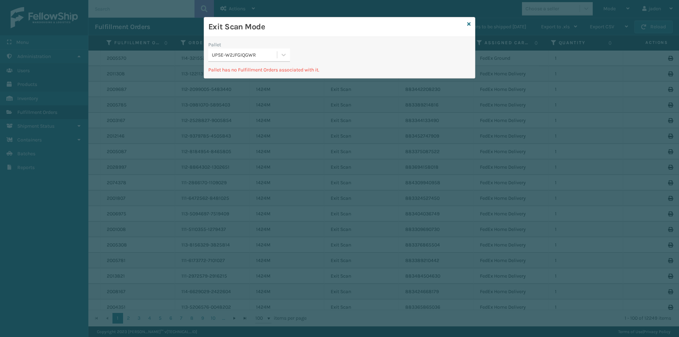
drag, startPoint x: 471, startPoint y: 21, endPoint x: 464, endPoint y: 27, distance: 9.0
click at [470, 23] on div "Exit Scan Mode" at bounding box center [339, 26] width 271 height 19
click at [464, 27] on div "Exit Scan Mode" at bounding box center [339, 26] width 271 height 19
click at [469, 25] on icon at bounding box center [469, 24] width 4 height 5
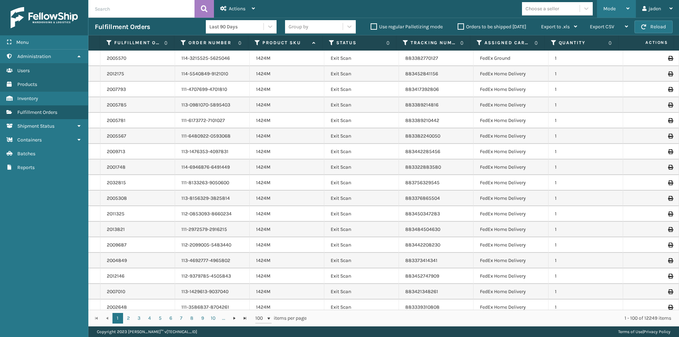
click at [613, 8] on span "Mode" at bounding box center [609, 9] width 12 height 6
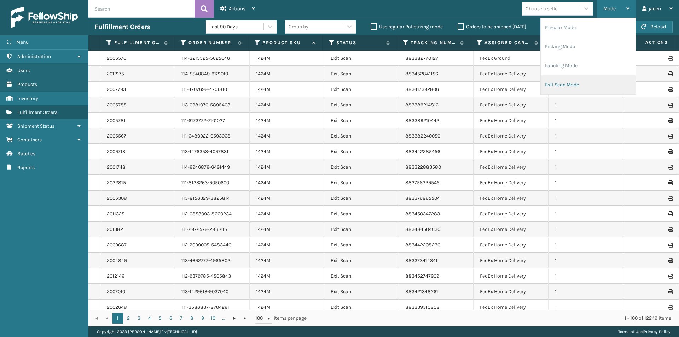
click at [565, 89] on li "Exit Scan Mode" at bounding box center [587, 84] width 95 height 19
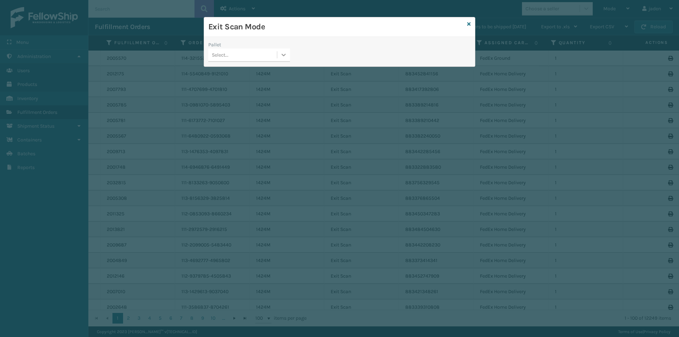
drag, startPoint x: 288, startPoint y: 54, endPoint x: 282, endPoint y: 61, distance: 9.5
click at [286, 57] on div at bounding box center [283, 54] width 13 height 13
drag, startPoint x: 260, startPoint y: 71, endPoint x: 452, endPoint y: 42, distance: 194.1
click at [273, 69] on div "UPSE-W2JFGIQGWR" at bounding box center [249, 72] width 82 height 13
